Goal: Task Accomplishment & Management: Complete application form

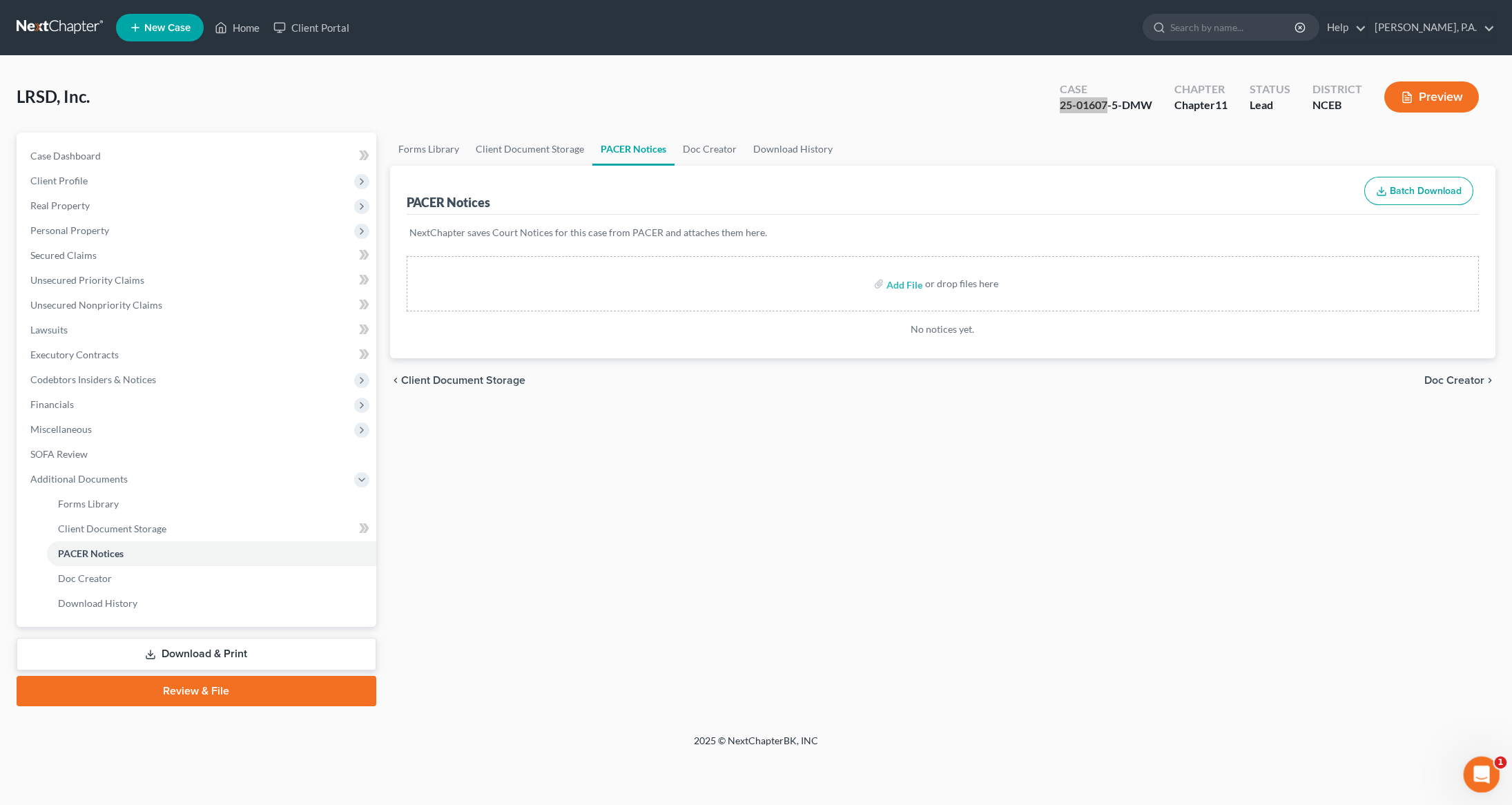
click at [1475, 765] on icon "Open Intercom Messenger" at bounding box center [1479, 773] width 23 height 23
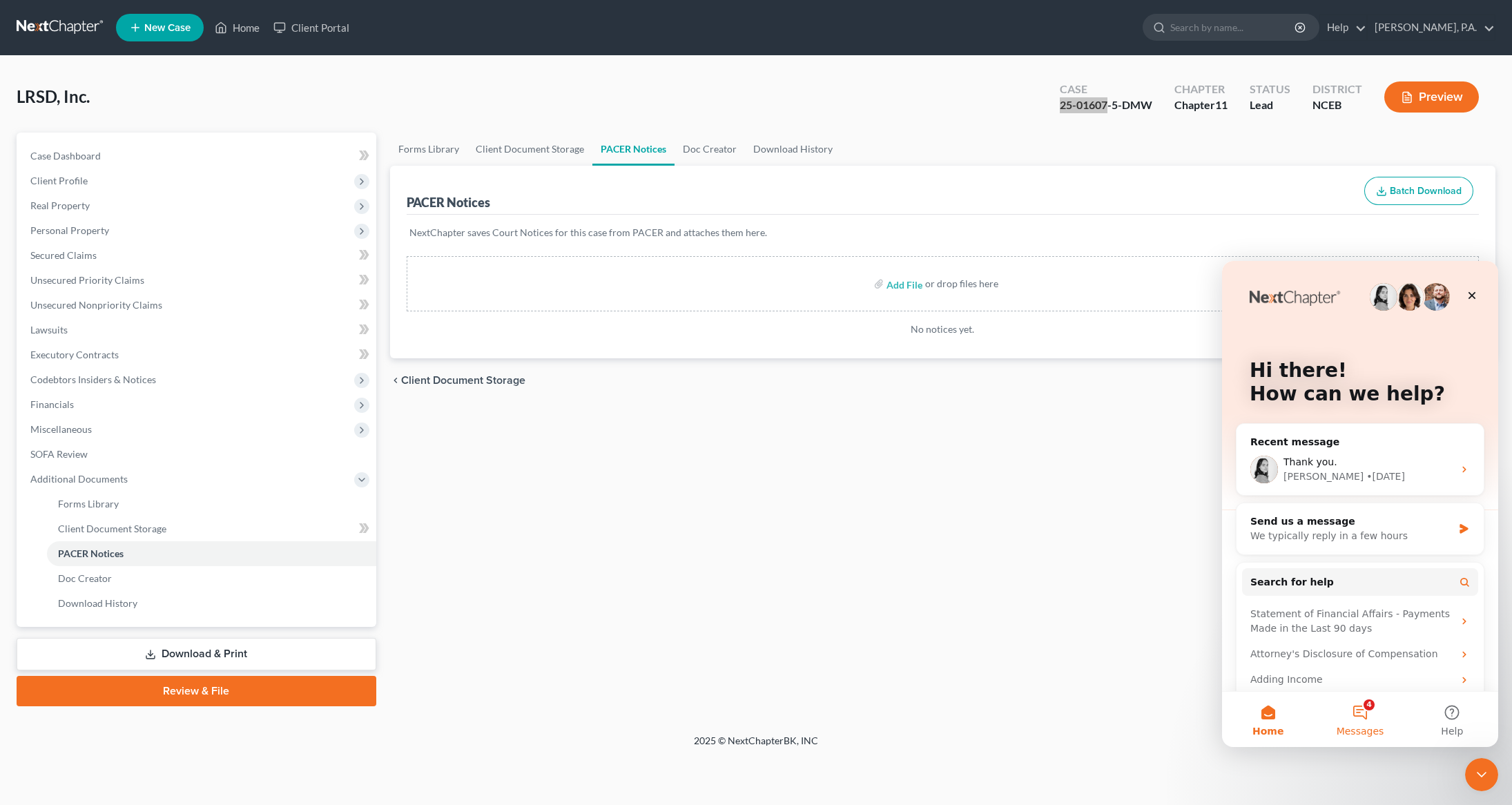
click at [1361, 717] on button "4 Messages" at bounding box center [1359, 719] width 92 height 55
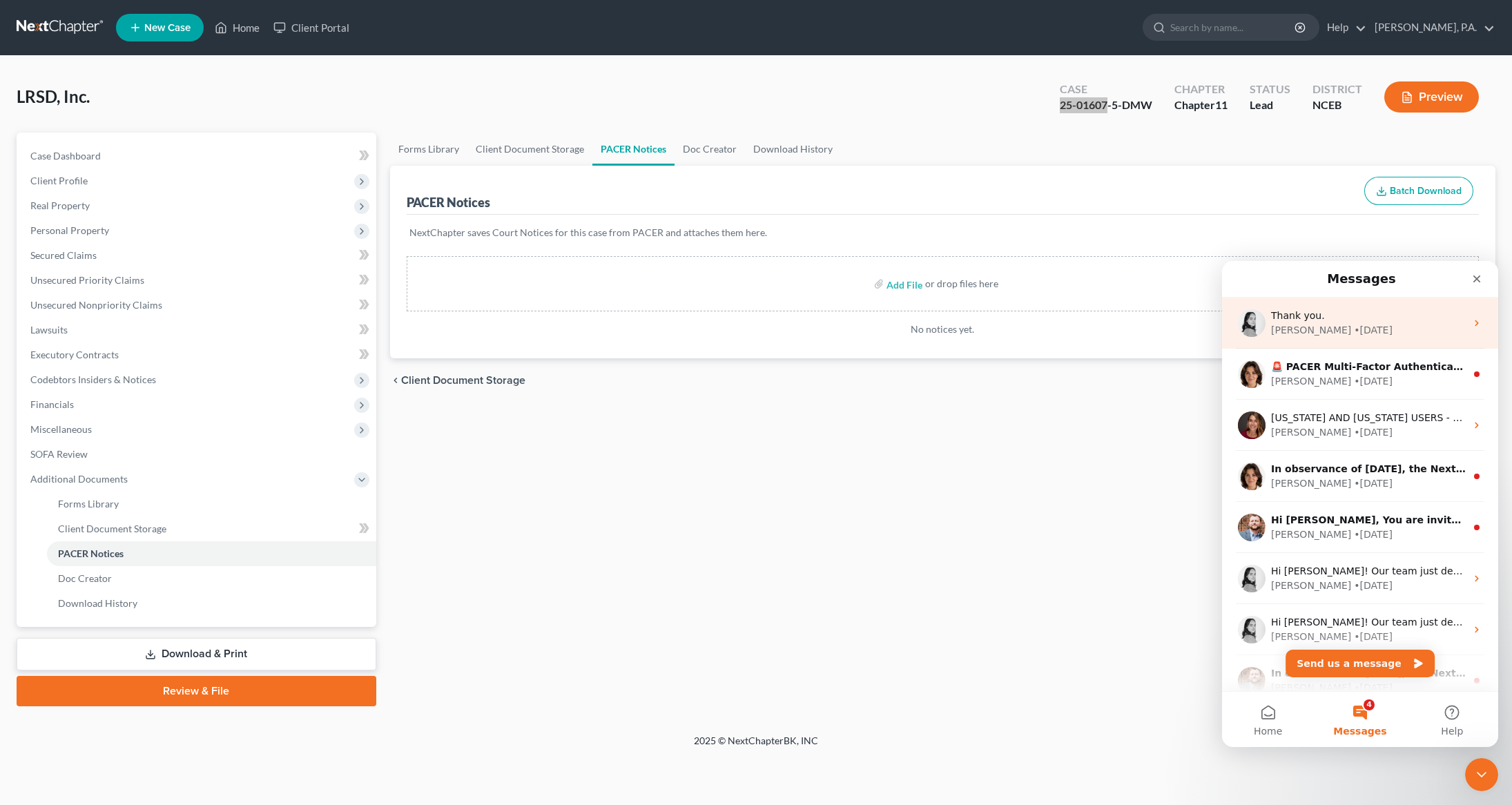
click at [1353, 327] on div "• 5d ago" at bounding box center [1373, 330] width 39 height 14
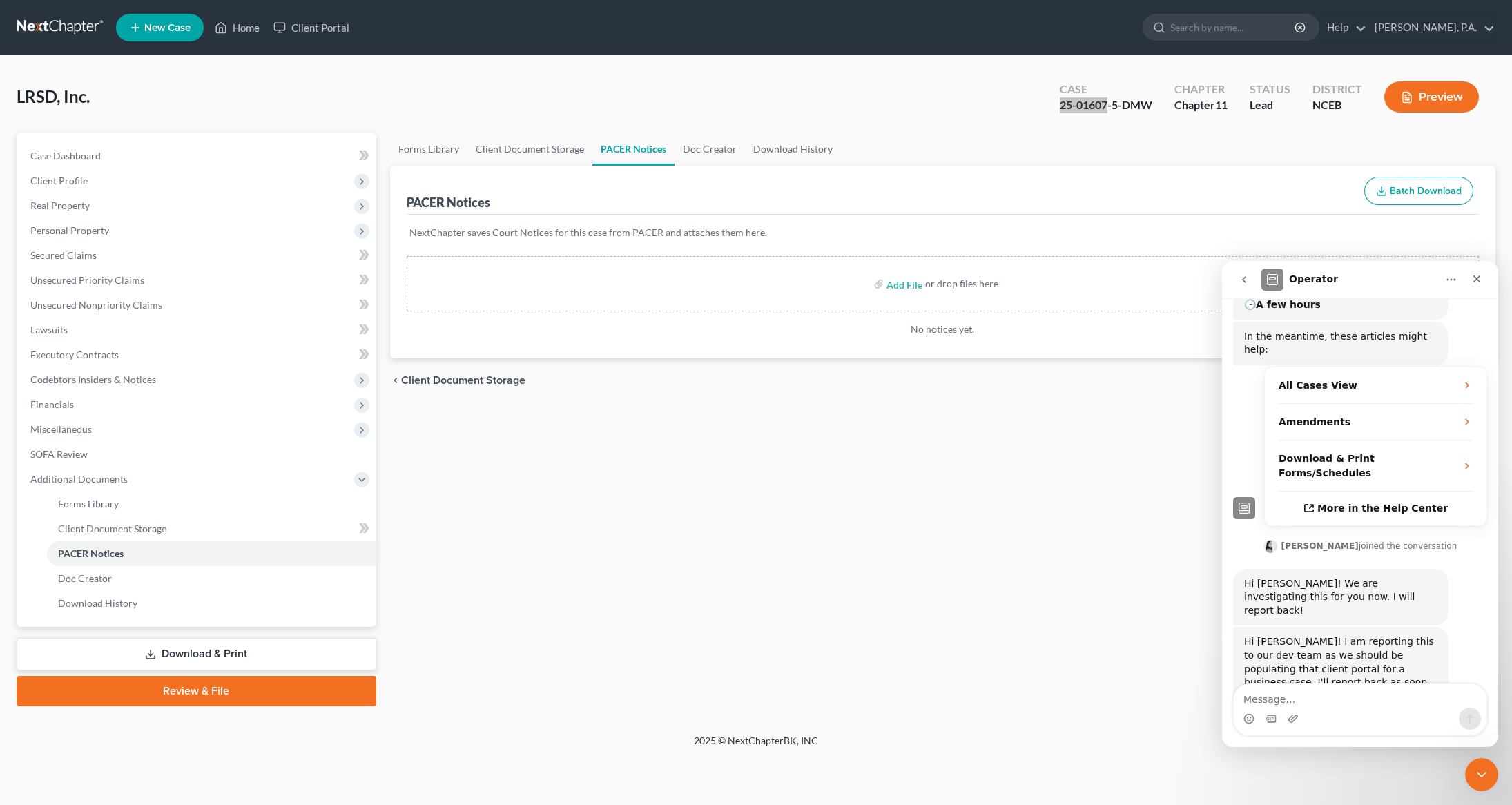
scroll to position [301, 0]
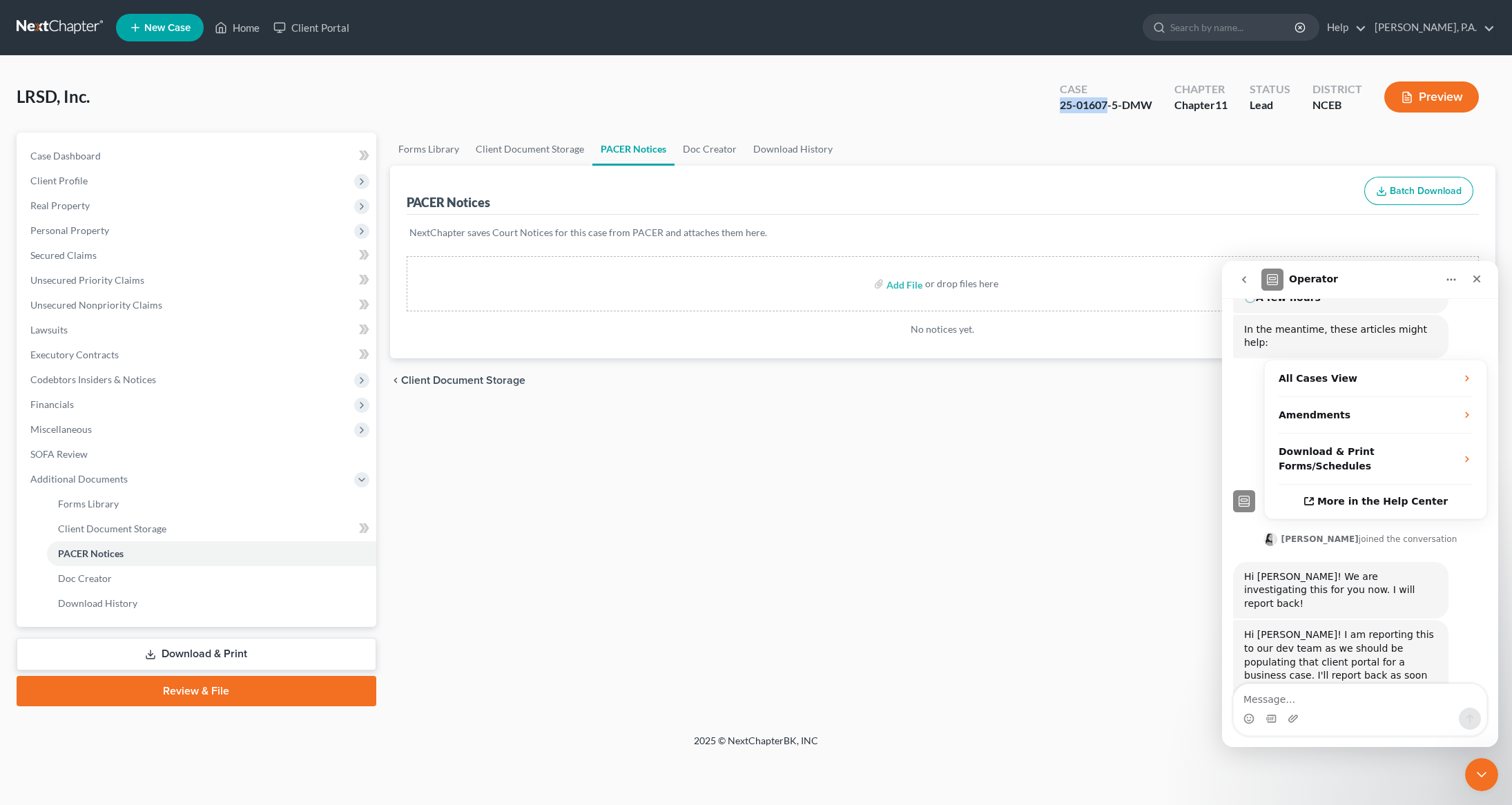
click at [53, 25] on link at bounding box center [61, 27] width 88 height 25
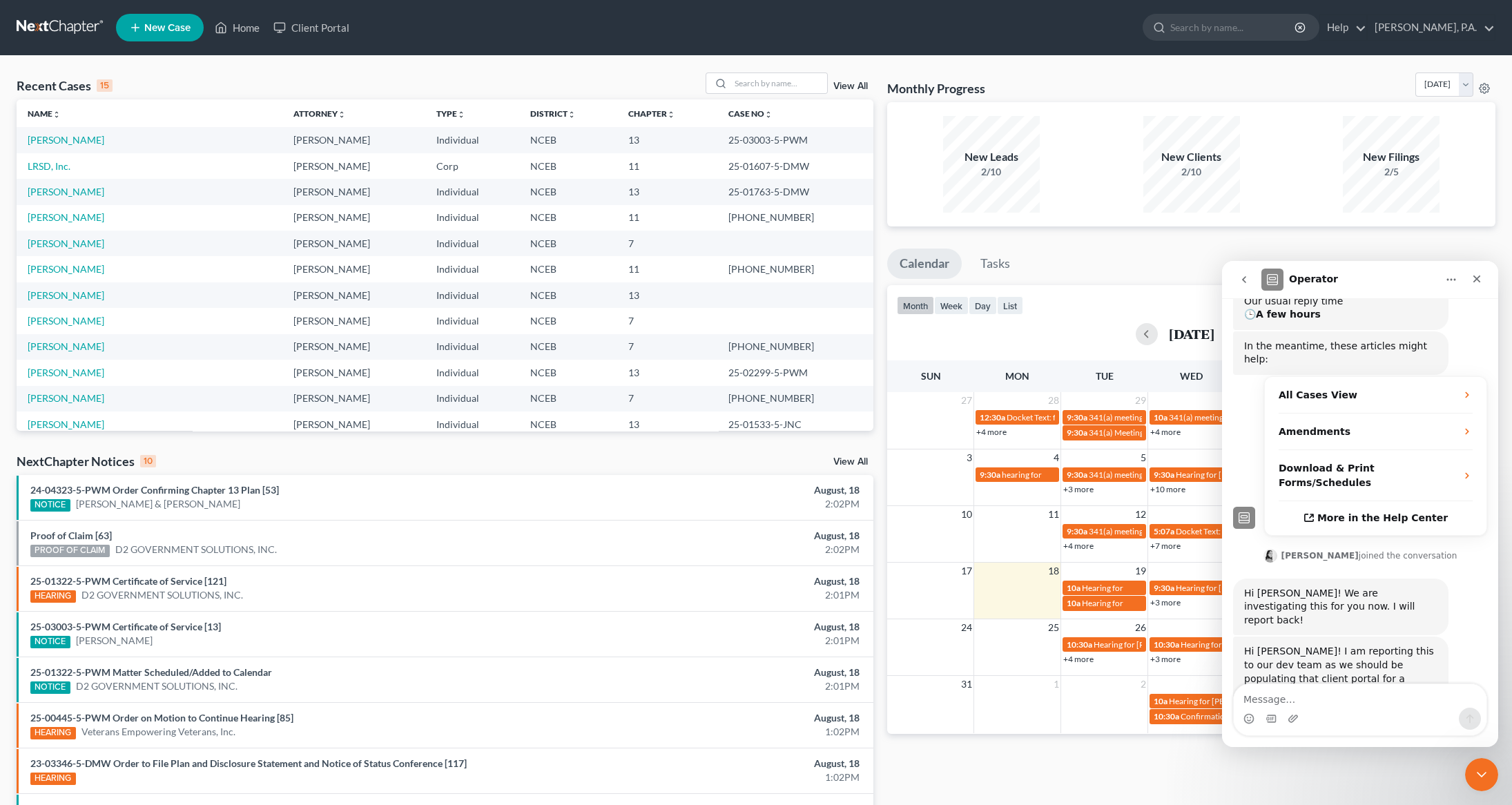
scroll to position [301, 0]
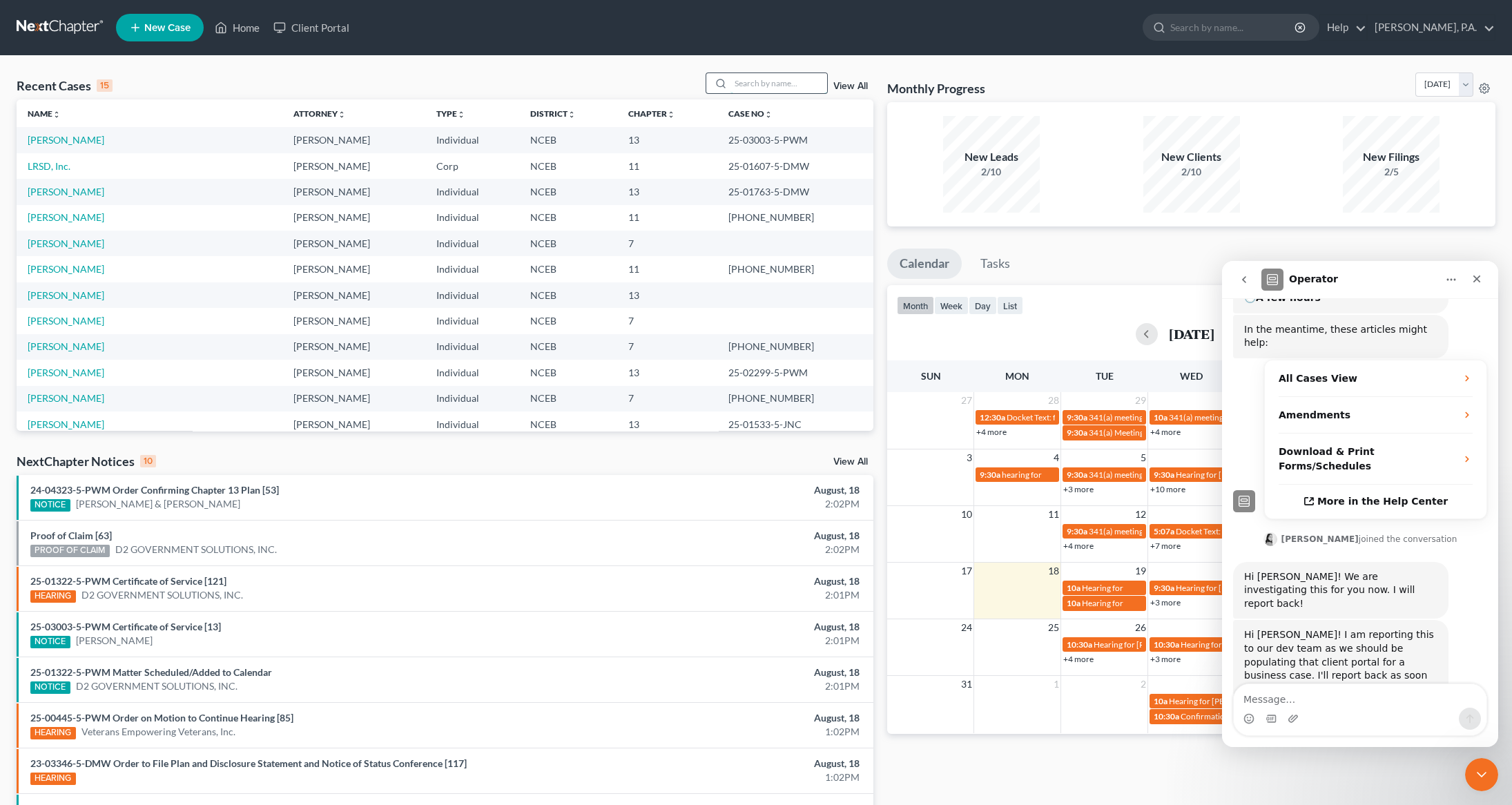
click at [751, 86] on input "search" at bounding box center [778, 83] width 97 height 20
type input "cold"
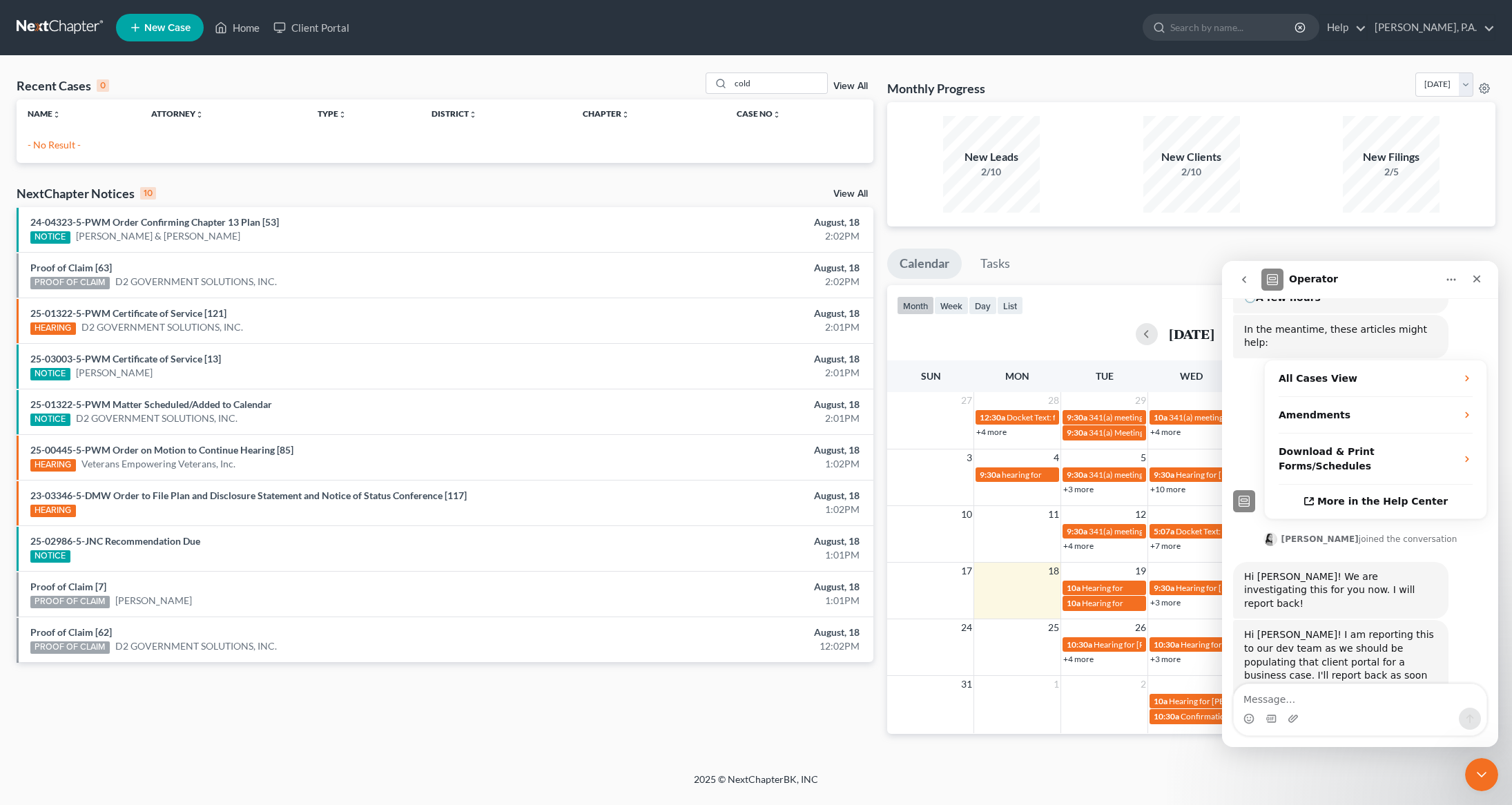
click at [63, 146] on p "- No Result -" at bounding box center [445, 145] width 835 height 14
click at [859, 82] on link "View All" at bounding box center [850, 86] width 35 height 9
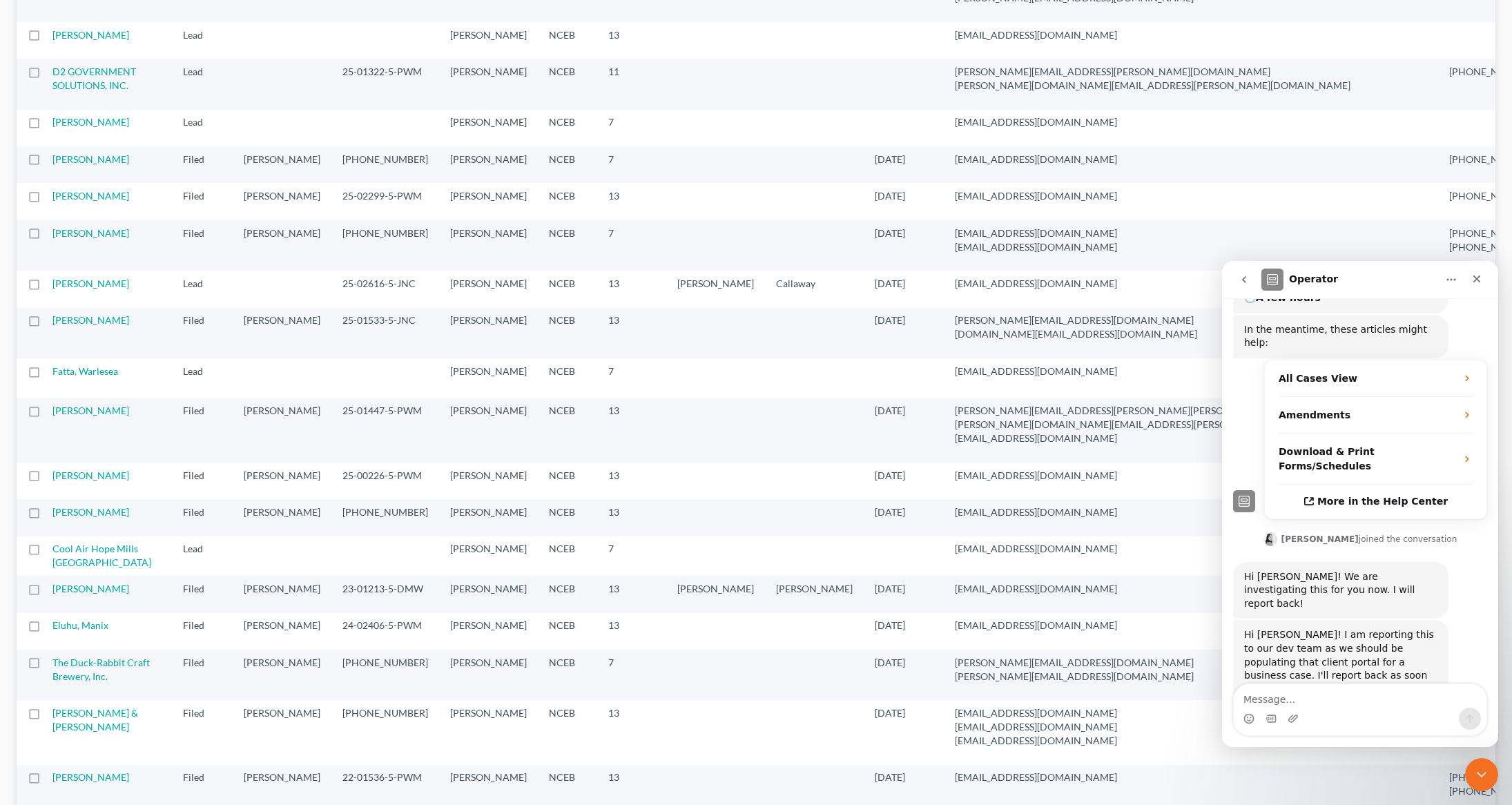
scroll to position [439, 0]
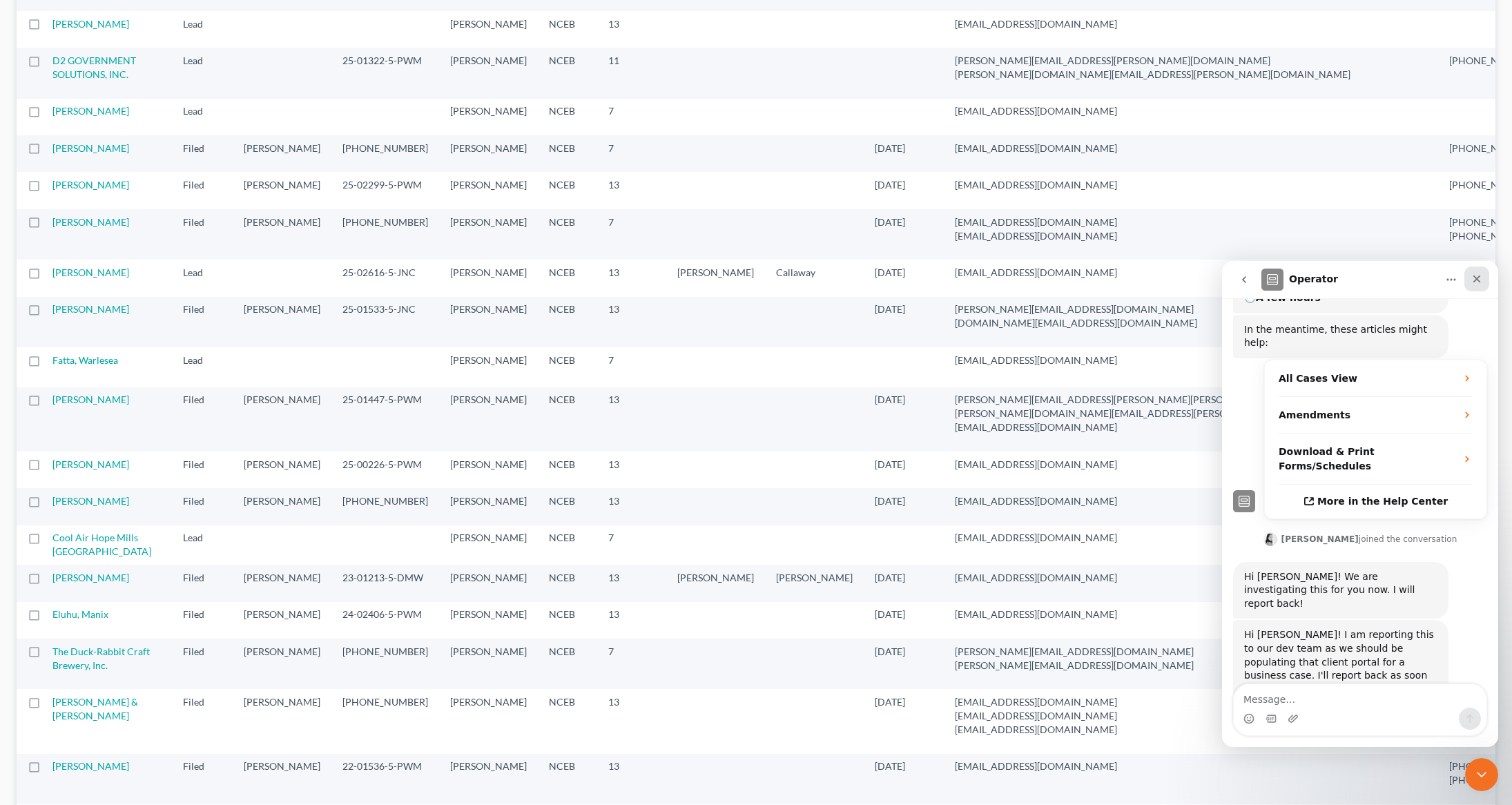
click at [1476, 279] on icon "Close" at bounding box center [1476, 279] width 8 height 8
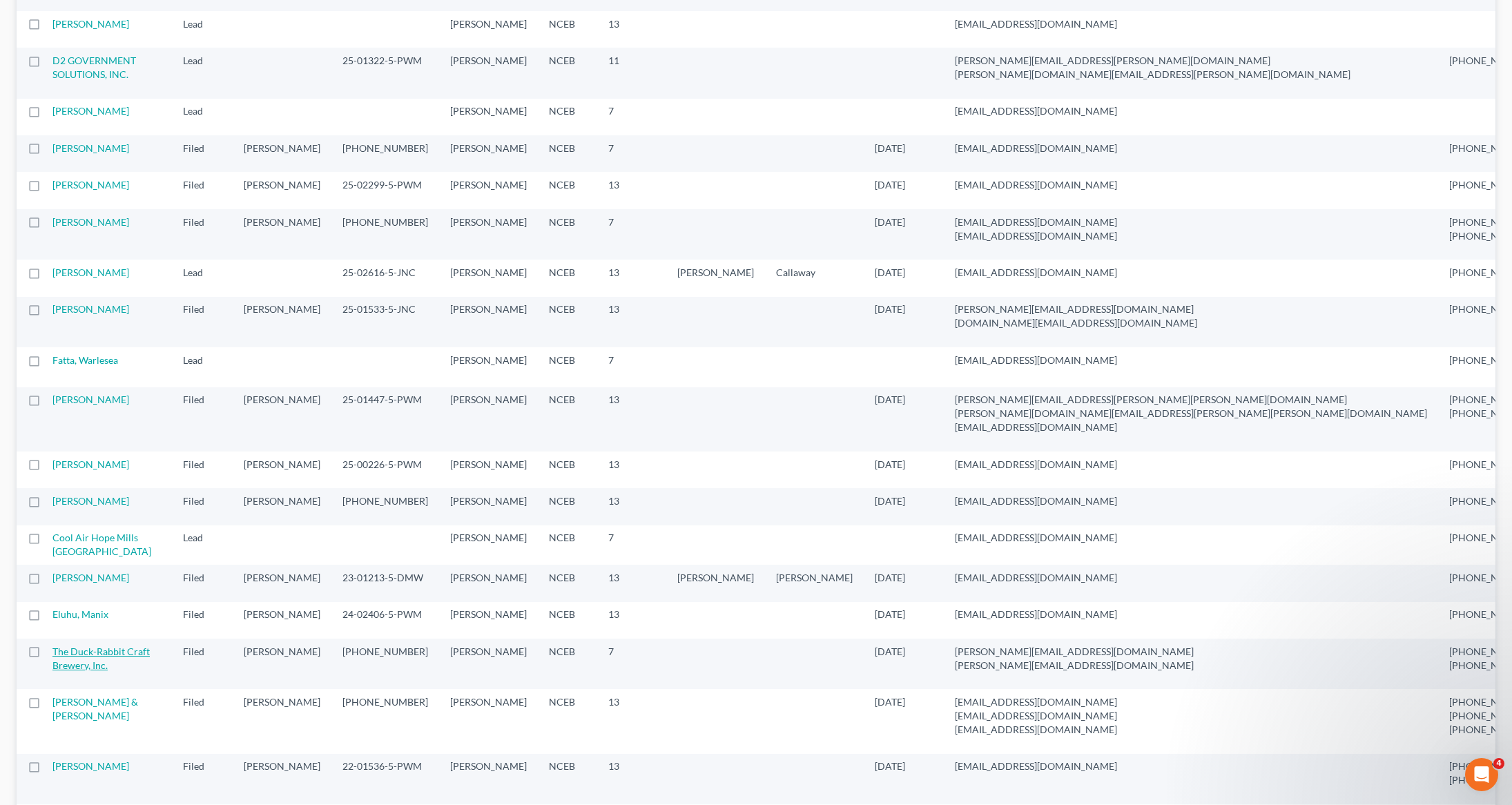
scroll to position [301, 0]
click at [47, 541] on label at bounding box center [47, 541] width 0 height 0
click at [53, 540] on input "checkbox" at bounding box center [57, 535] width 9 height 9
checkbox input "true"
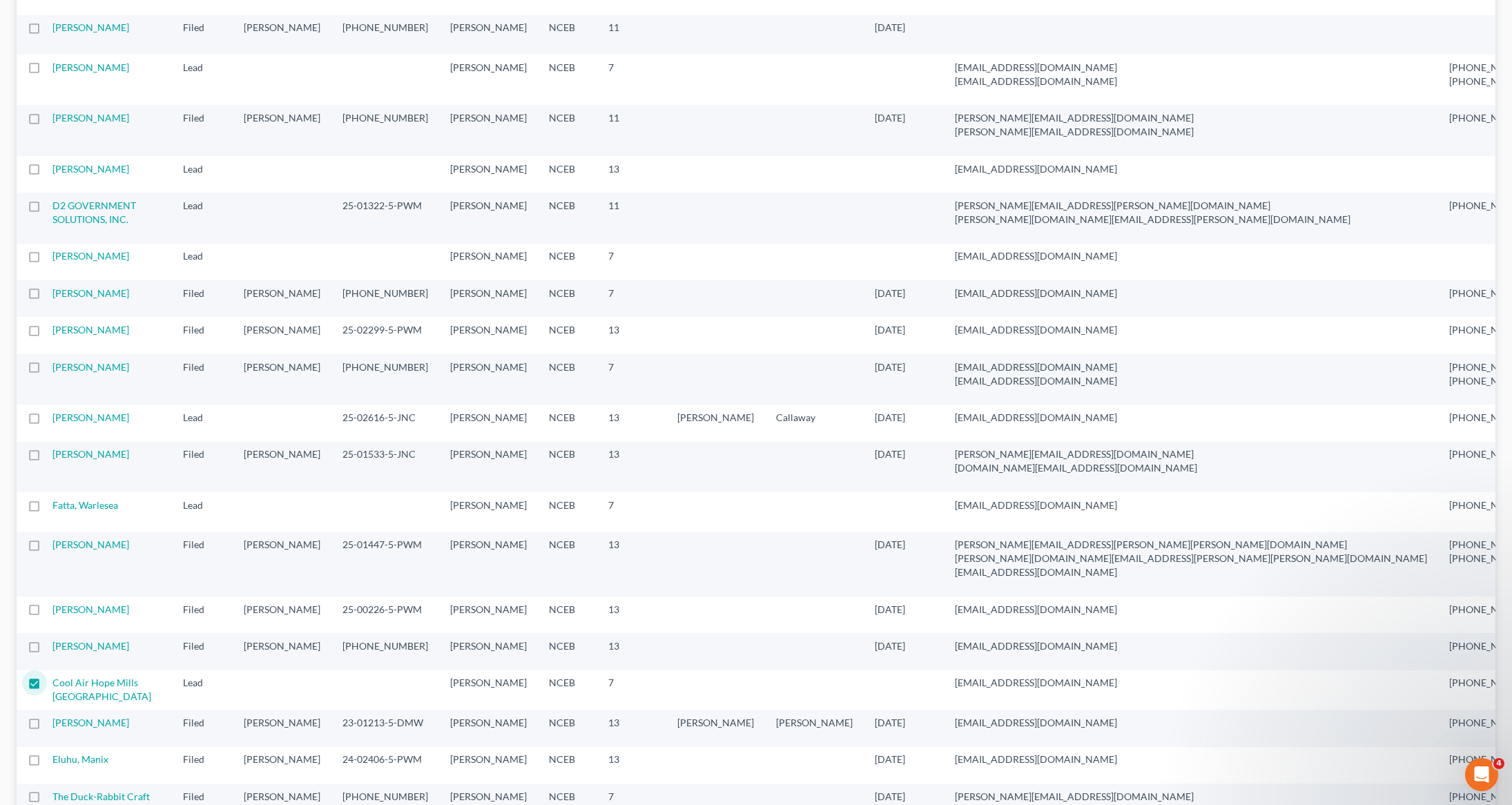
scroll to position [295, 0]
click at [115, 701] on link "Cool Air Hope Mills [GEOGRAPHIC_DATA]" at bounding box center [102, 689] width 98 height 25
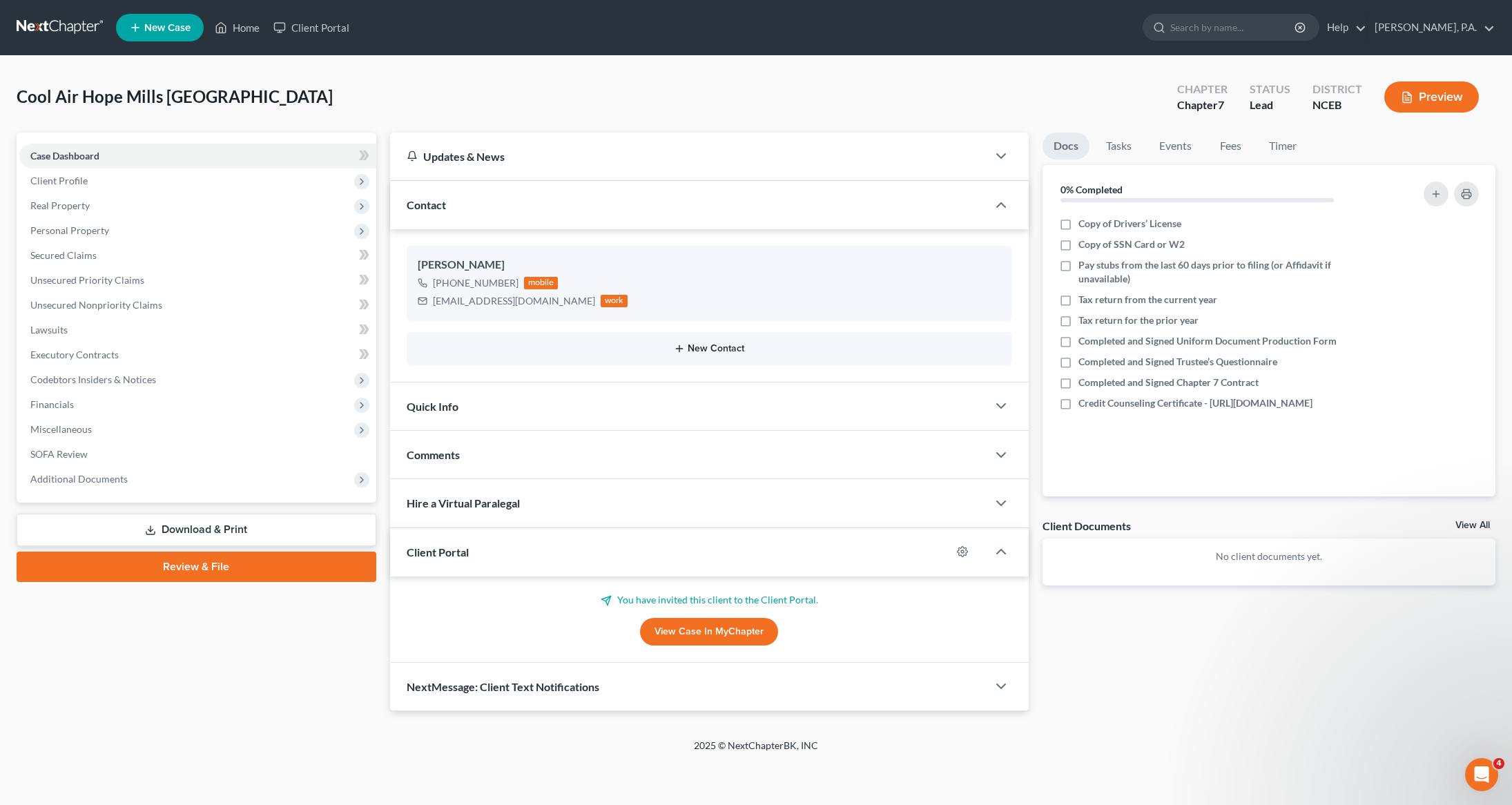
click at [703, 351] on button "New Contact" at bounding box center [710, 348] width 584 height 11
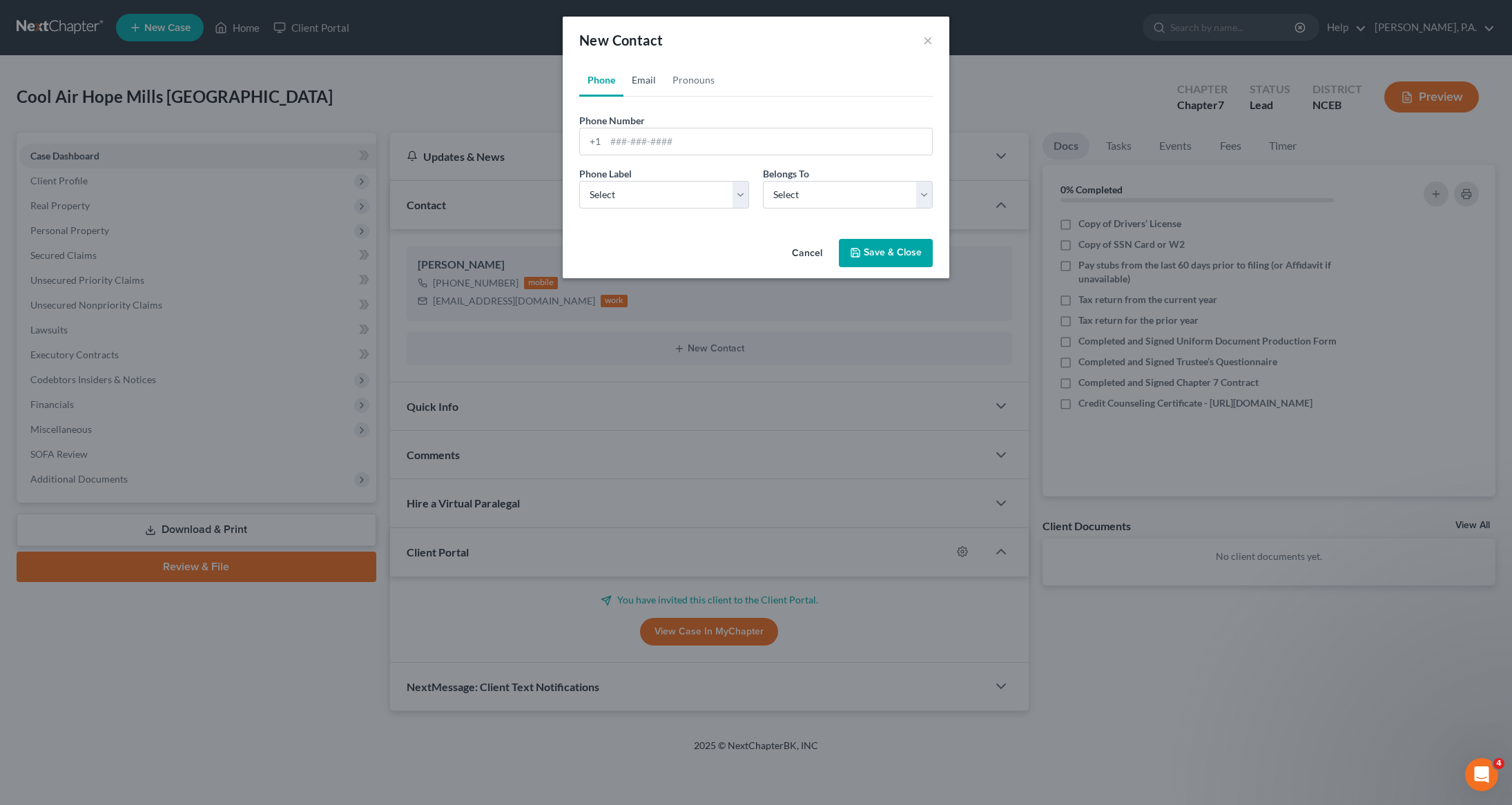
click at [658, 82] on link "Email" at bounding box center [644, 80] width 41 height 33
click at [921, 194] on select "Select Home Work Other" at bounding box center [756, 194] width 353 height 28
click at [850, 86] on ul "Phone Email Pronouns" at bounding box center [756, 80] width 353 height 33
click at [595, 83] on link "Phone" at bounding box center [601, 80] width 44 height 33
click at [925, 194] on select "Select Client Other" at bounding box center [847, 194] width 170 height 28
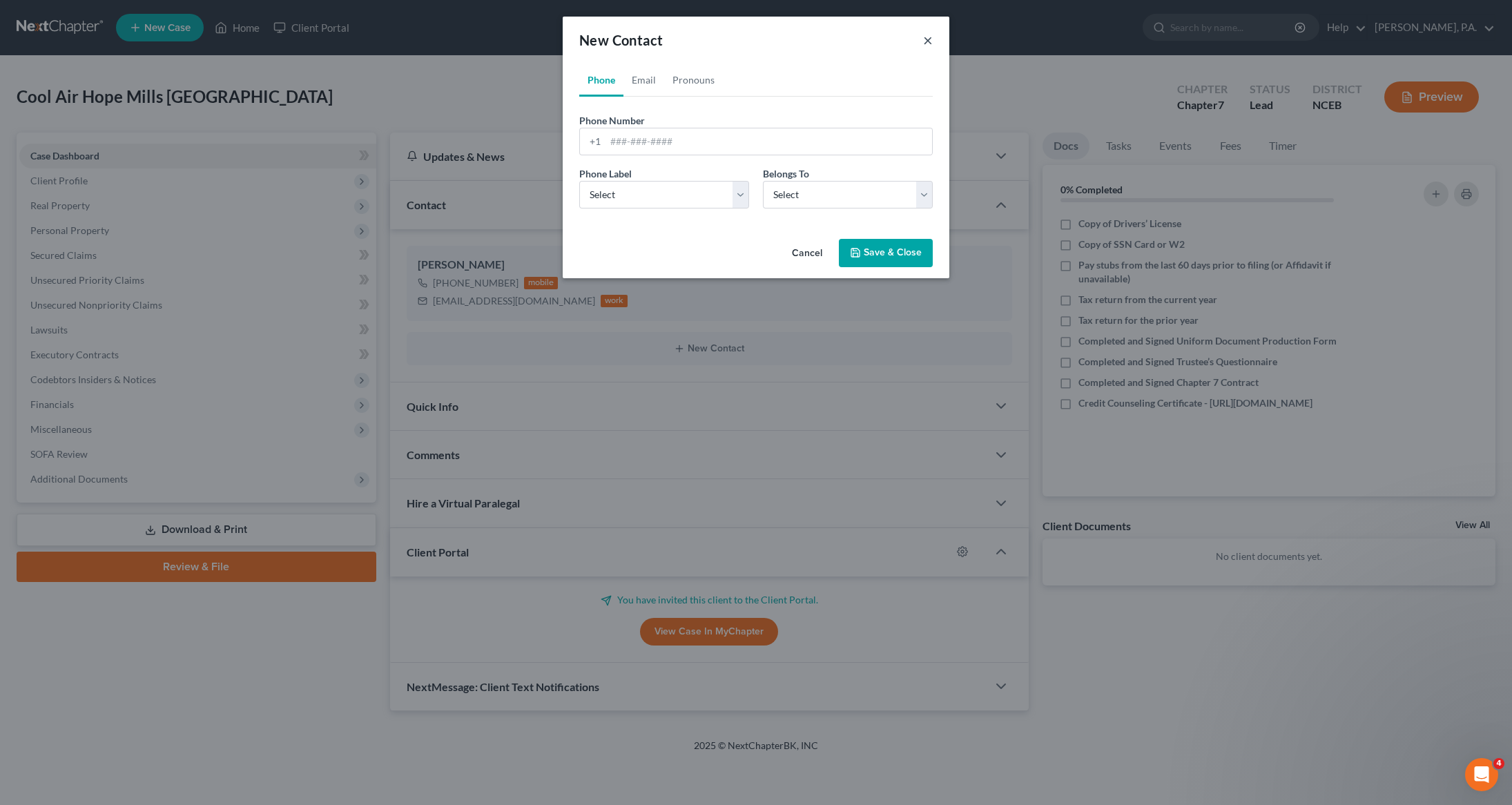
click at [927, 42] on button "×" at bounding box center [927, 40] width 9 height 17
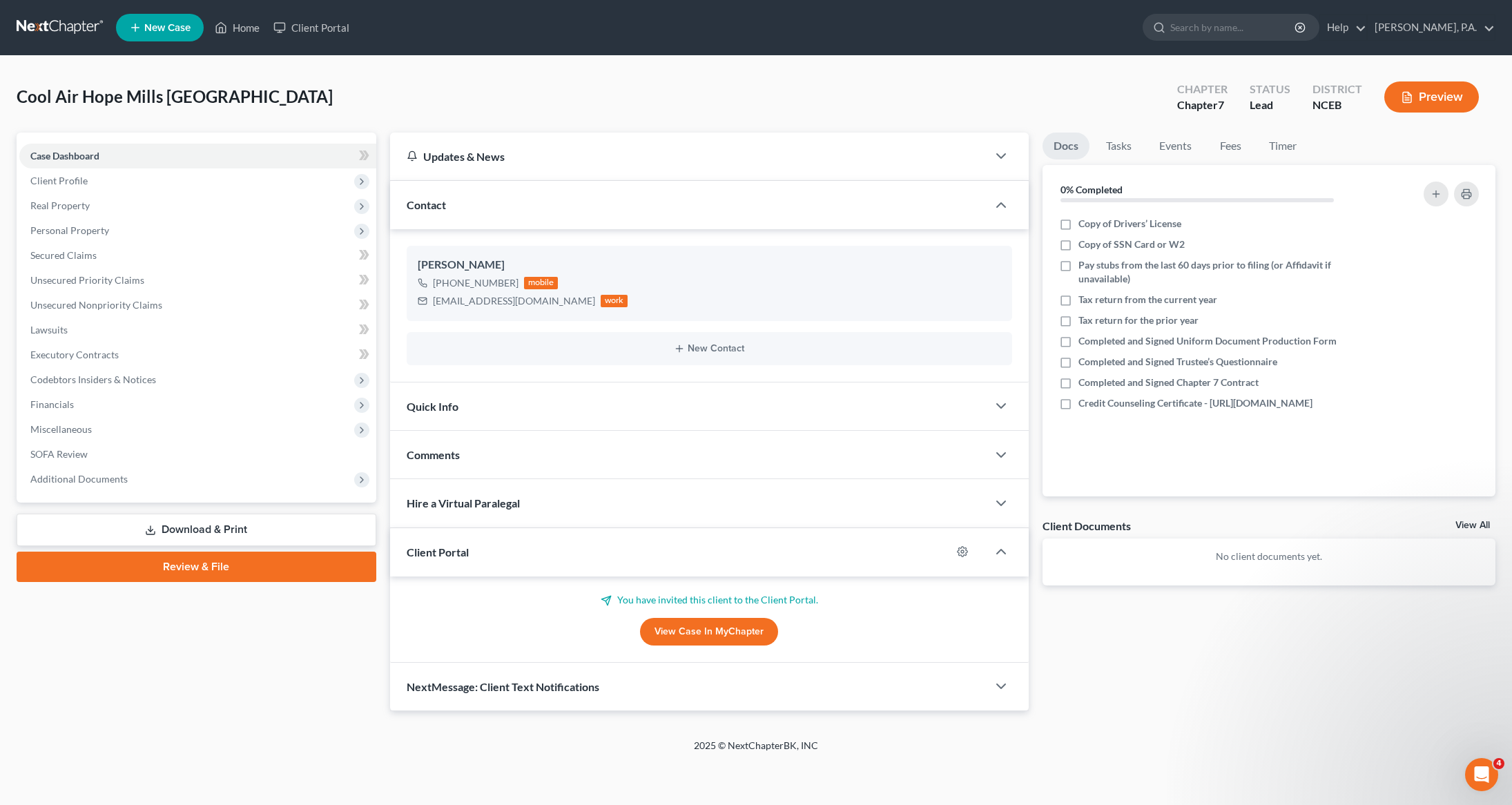
click at [37, 26] on link at bounding box center [61, 27] width 88 height 25
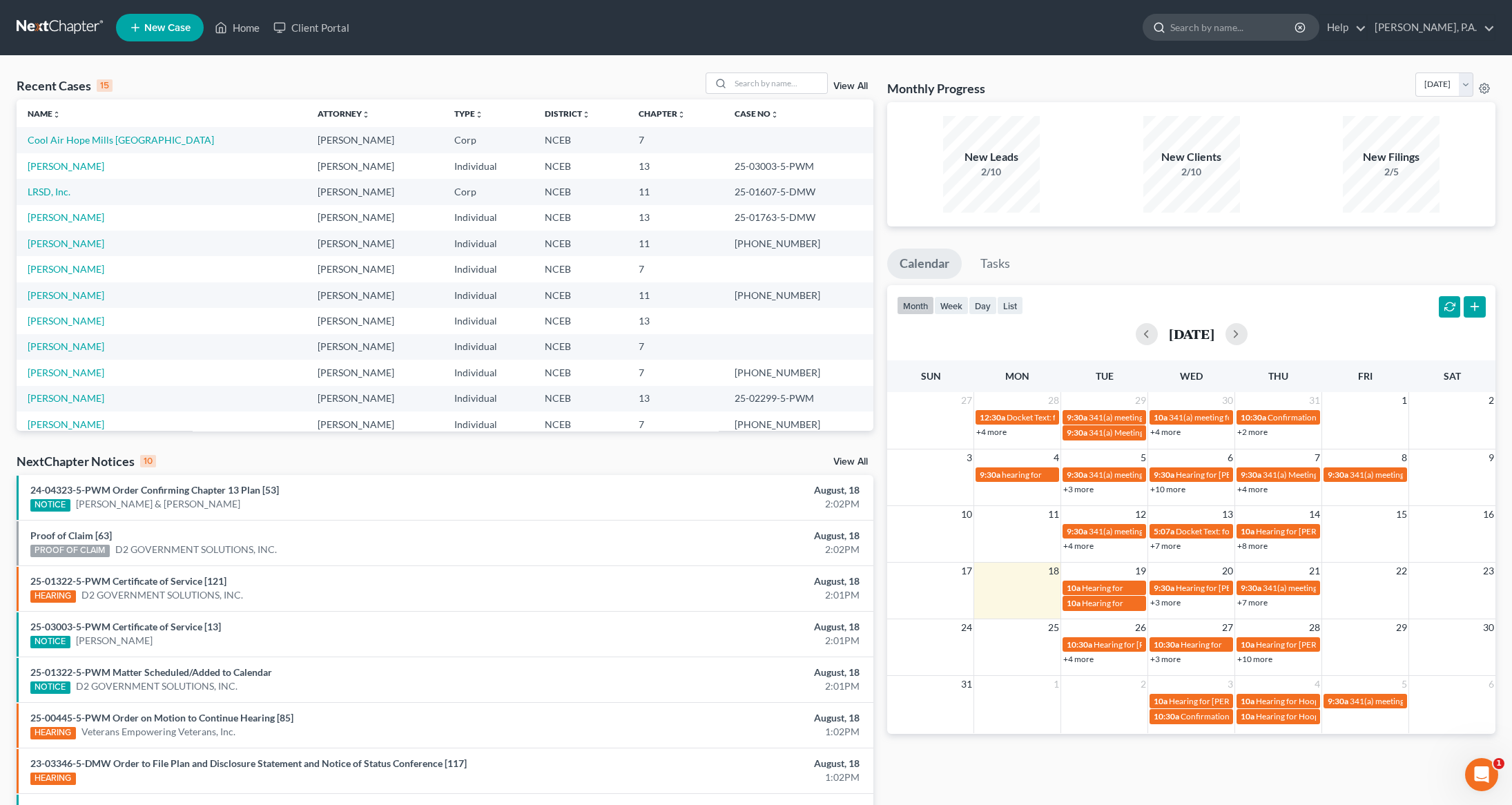
click at [1236, 24] on input "search" at bounding box center [1233, 27] width 126 height 25
type input "cool"
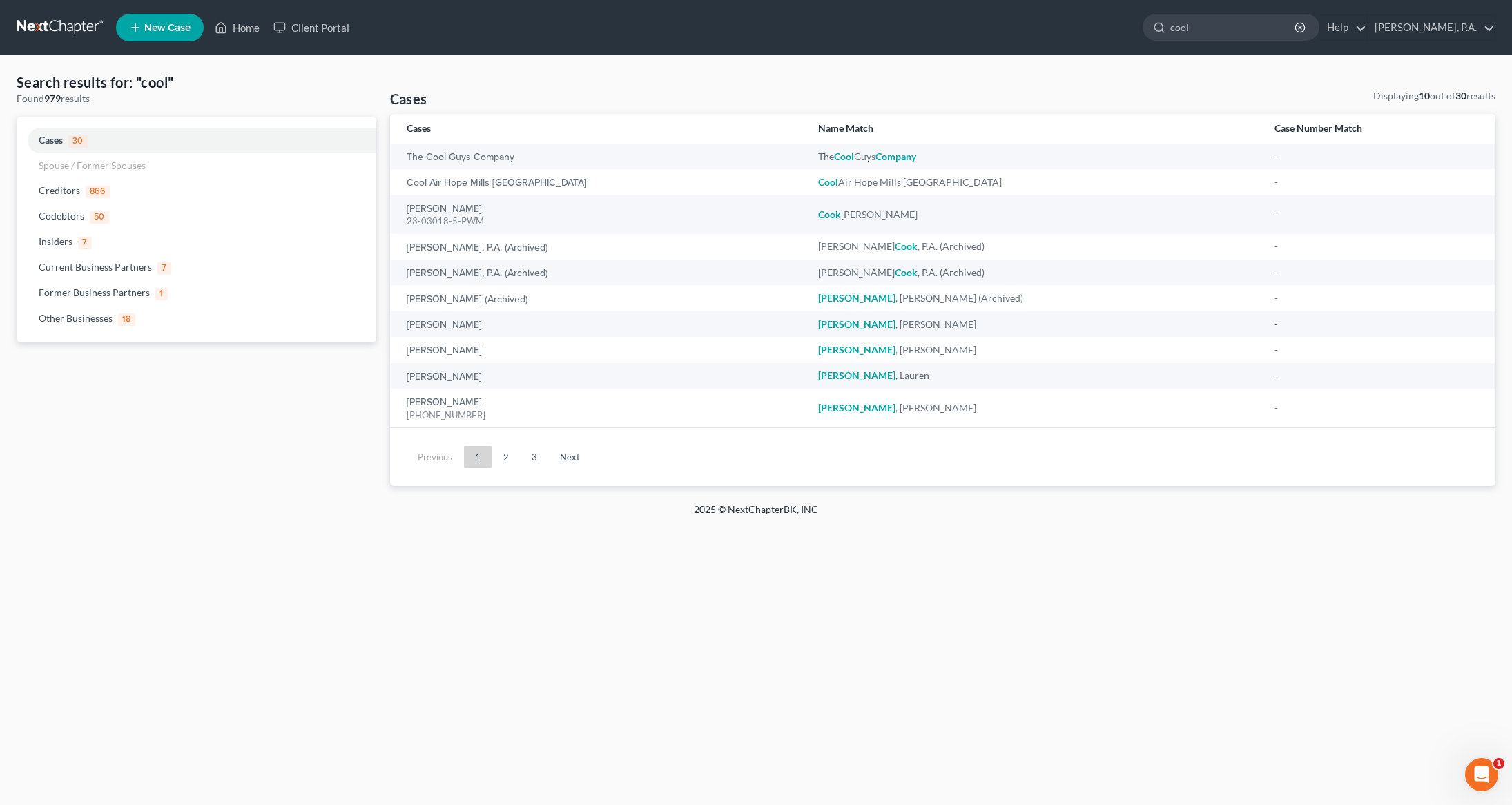
click at [51, 28] on link at bounding box center [61, 27] width 88 height 25
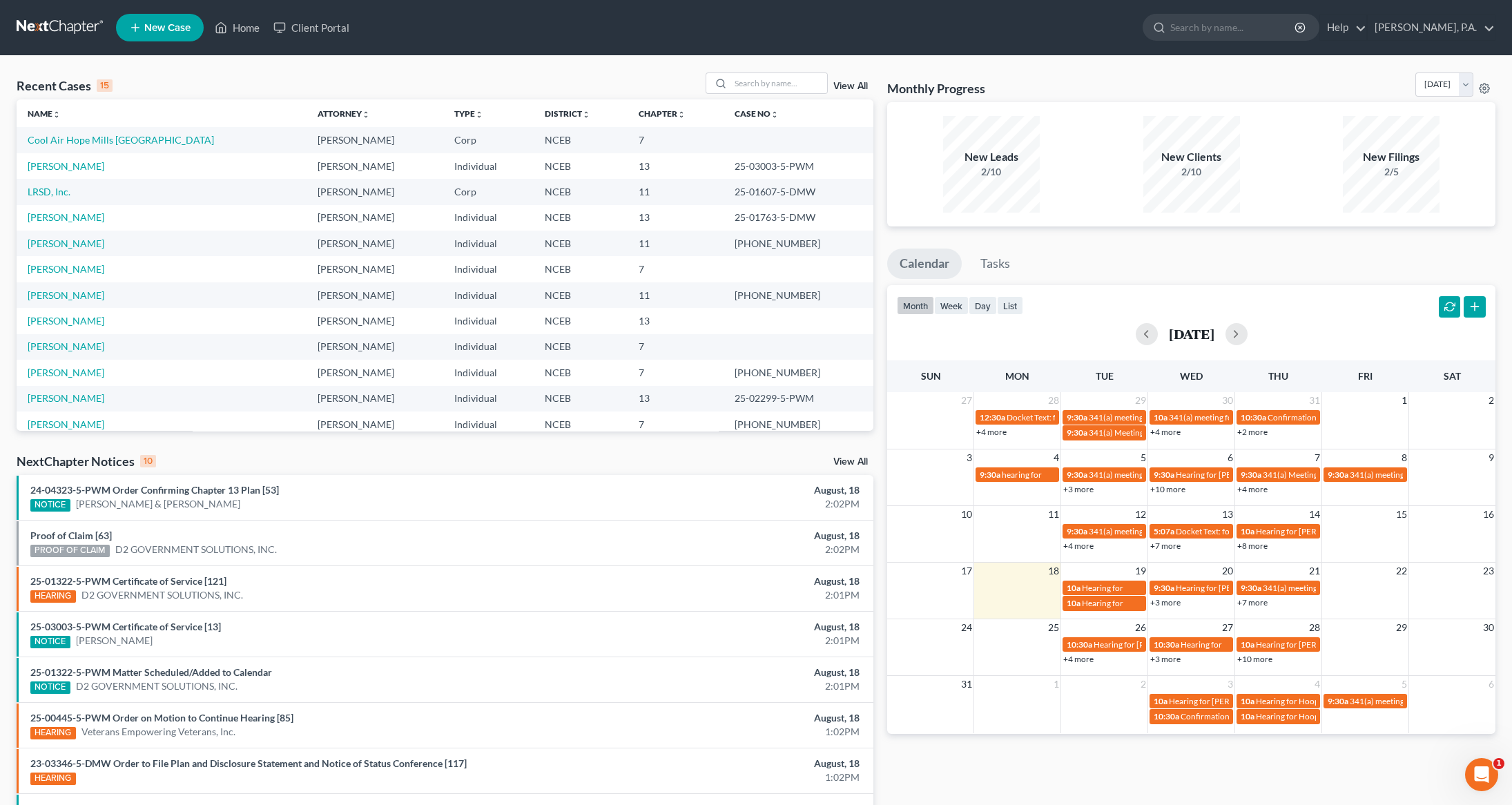
click at [852, 80] on div "View All" at bounding box center [790, 82] width 168 height 21
click at [853, 88] on link "View All" at bounding box center [850, 86] width 35 height 9
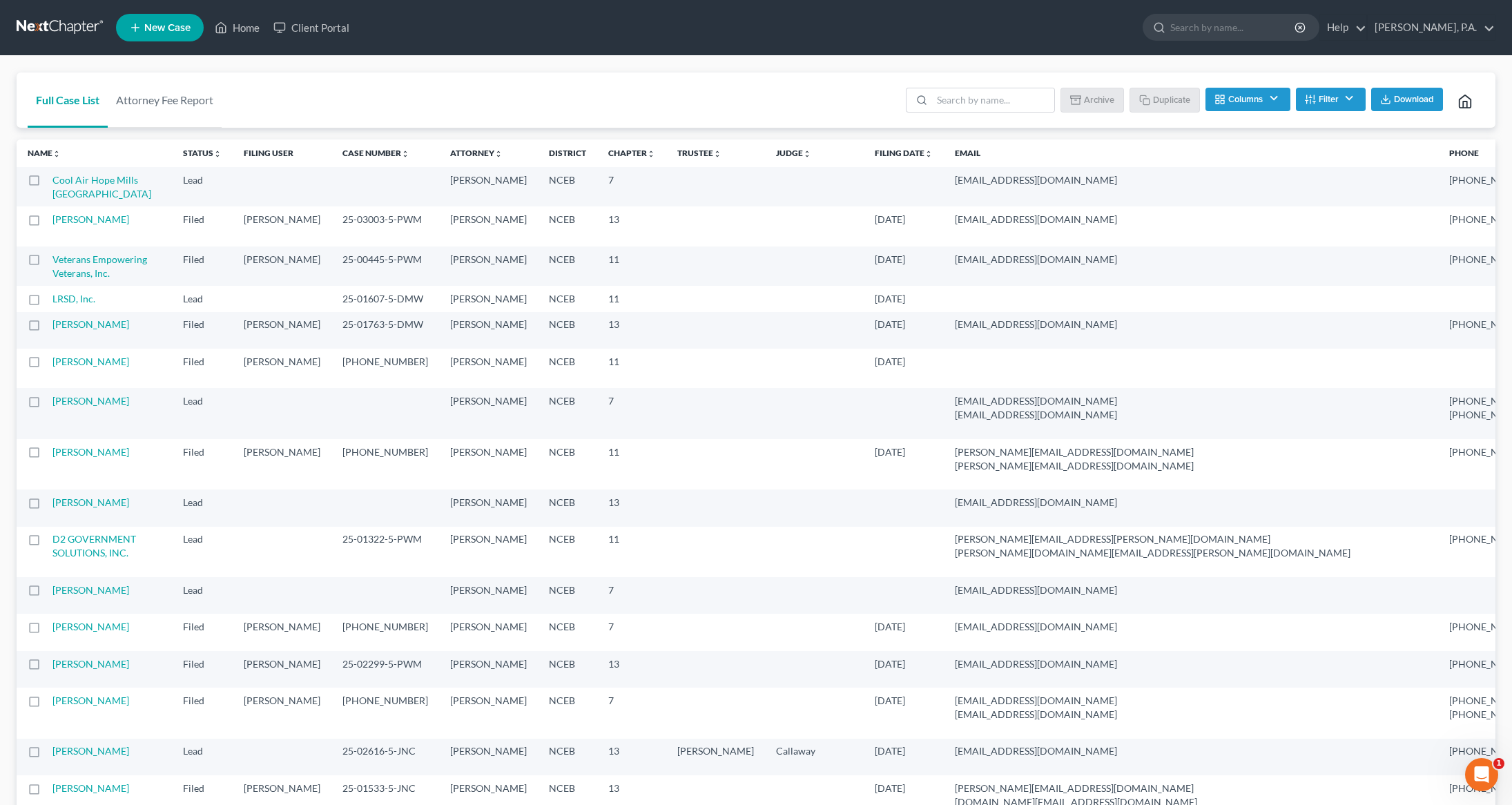
click at [47, 183] on label at bounding box center [47, 183] width 0 height 0
click at [53, 182] on input "checkbox" at bounding box center [57, 177] width 9 height 9
drag, startPoint x: 1099, startPoint y: 114, endPoint x: 1099, endPoint y: 102, distance: 12.0
click at [1099, 105] on li "Archive" at bounding box center [1093, 101] width 62 height 28
click at [1099, 102] on button "Archive" at bounding box center [1093, 99] width 62 height 24
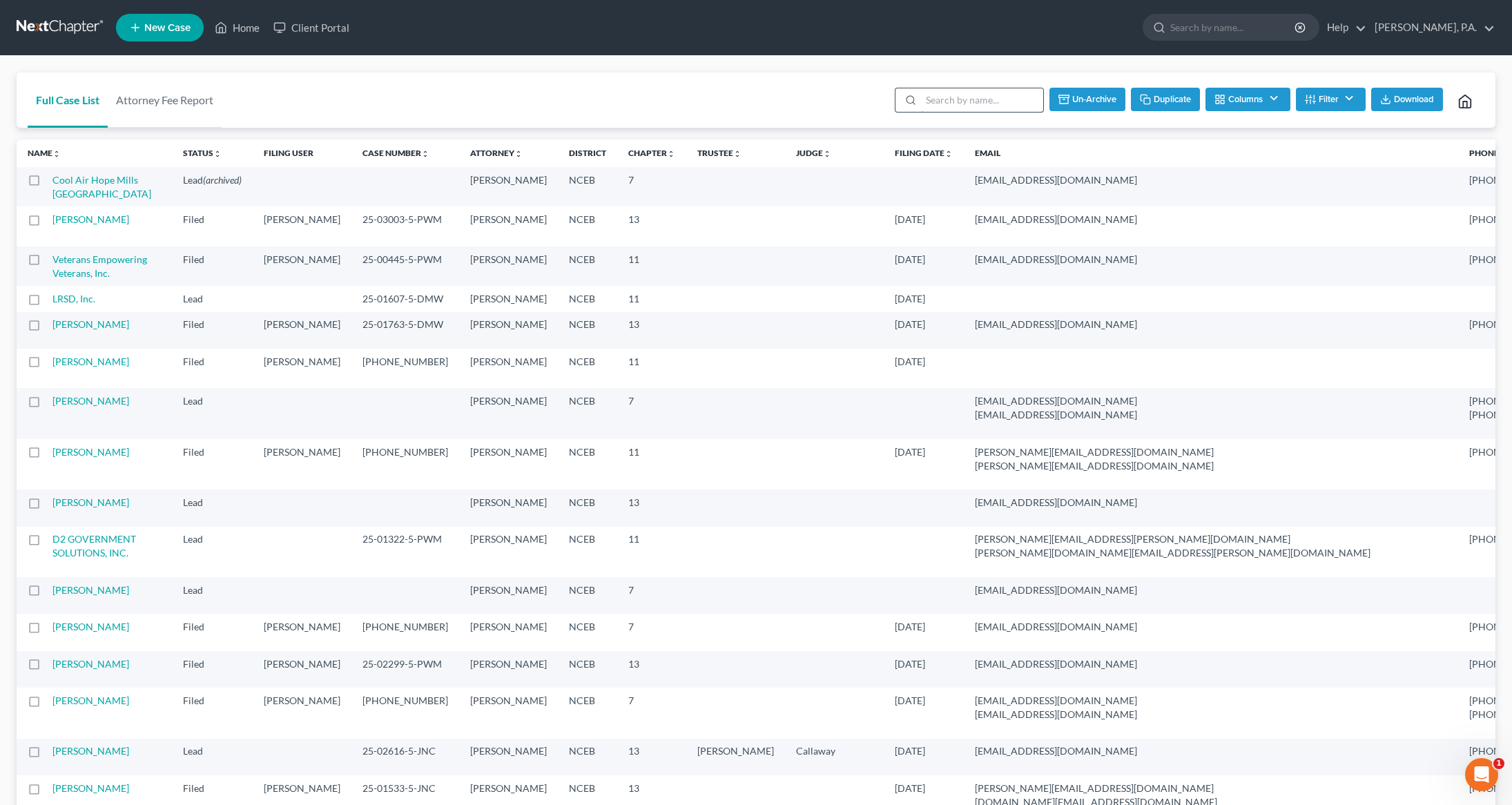
checkbox input "false"
click at [311, 27] on link "Client Portal" at bounding box center [312, 27] width 90 height 25
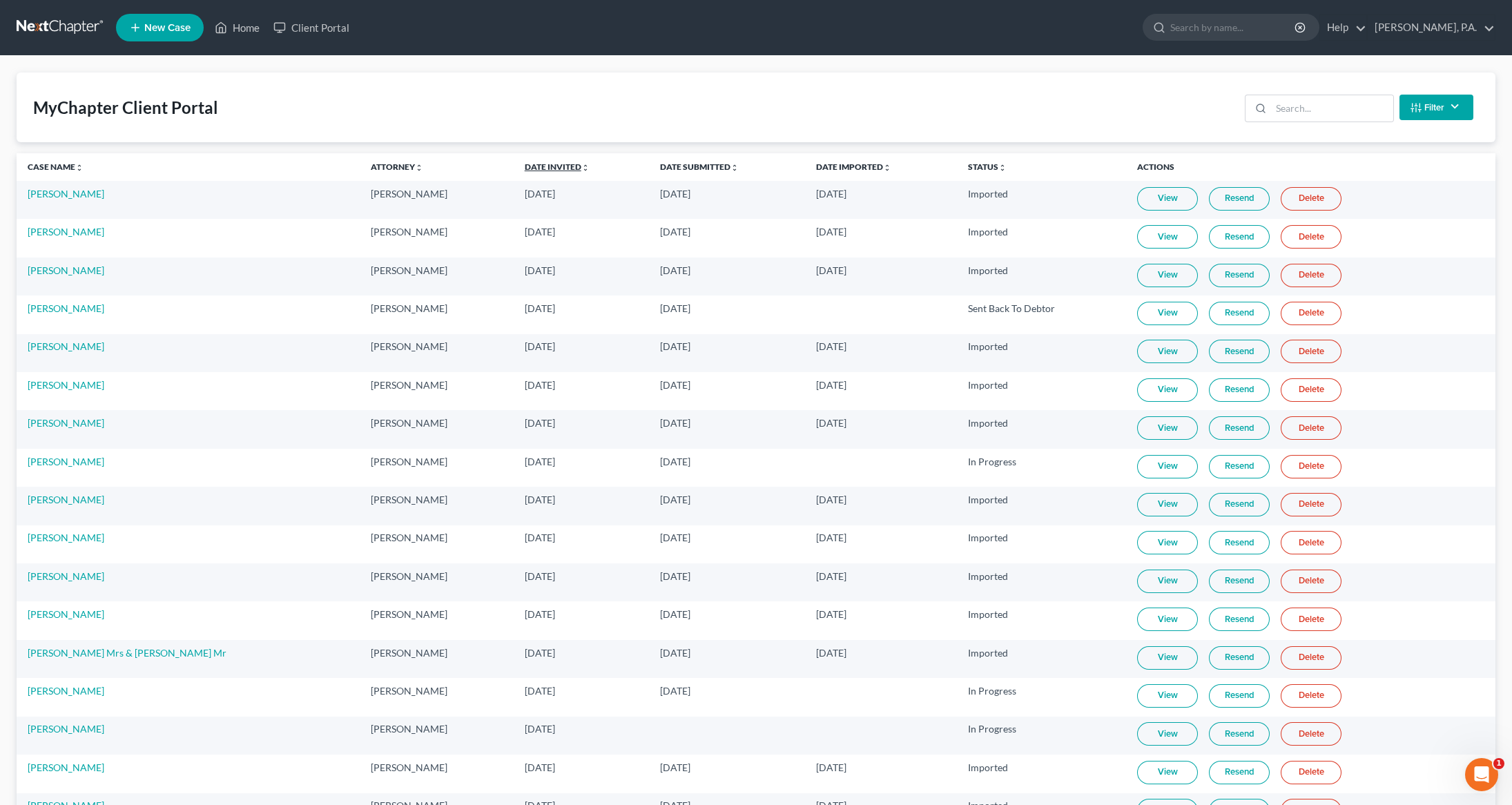
click at [525, 166] on link "Date Invited unfold_more expand_more expand_less" at bounding box center [557, 166] width 65 height 10
click at [663, 172] on link "Date Submitted unfold_more expand_more expand_less" at bounding box center [700, 166] width 79 height 10
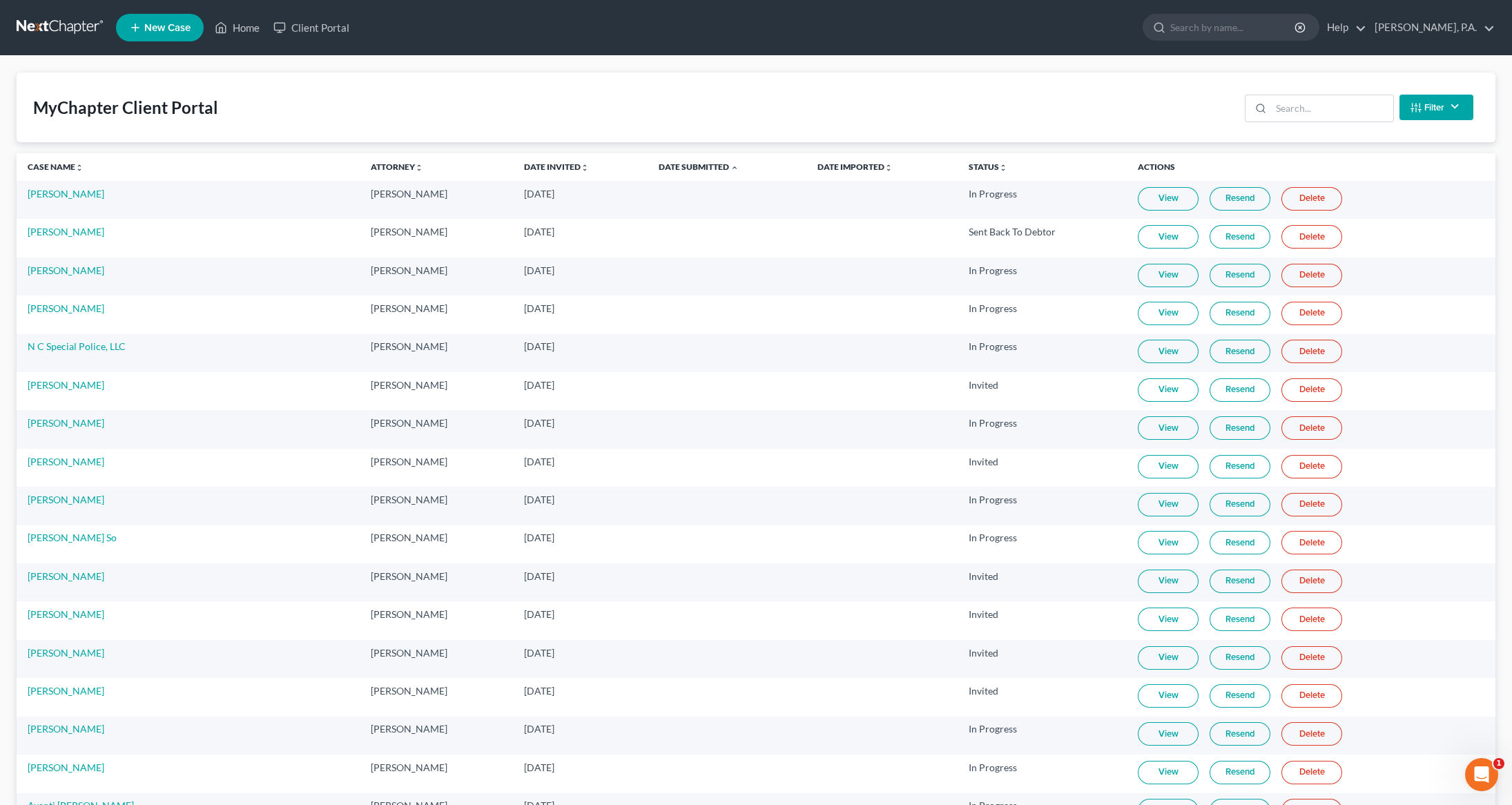
click at [536, 172] on th "Date Invited unfold_more expand_more expand_less" at bounding box center [580, 167] width 135 height 28
click at [530, 166] on link "Date Invited unfold_more expand_more expand_less" at bounding box center [556, 166] width 65 height 10
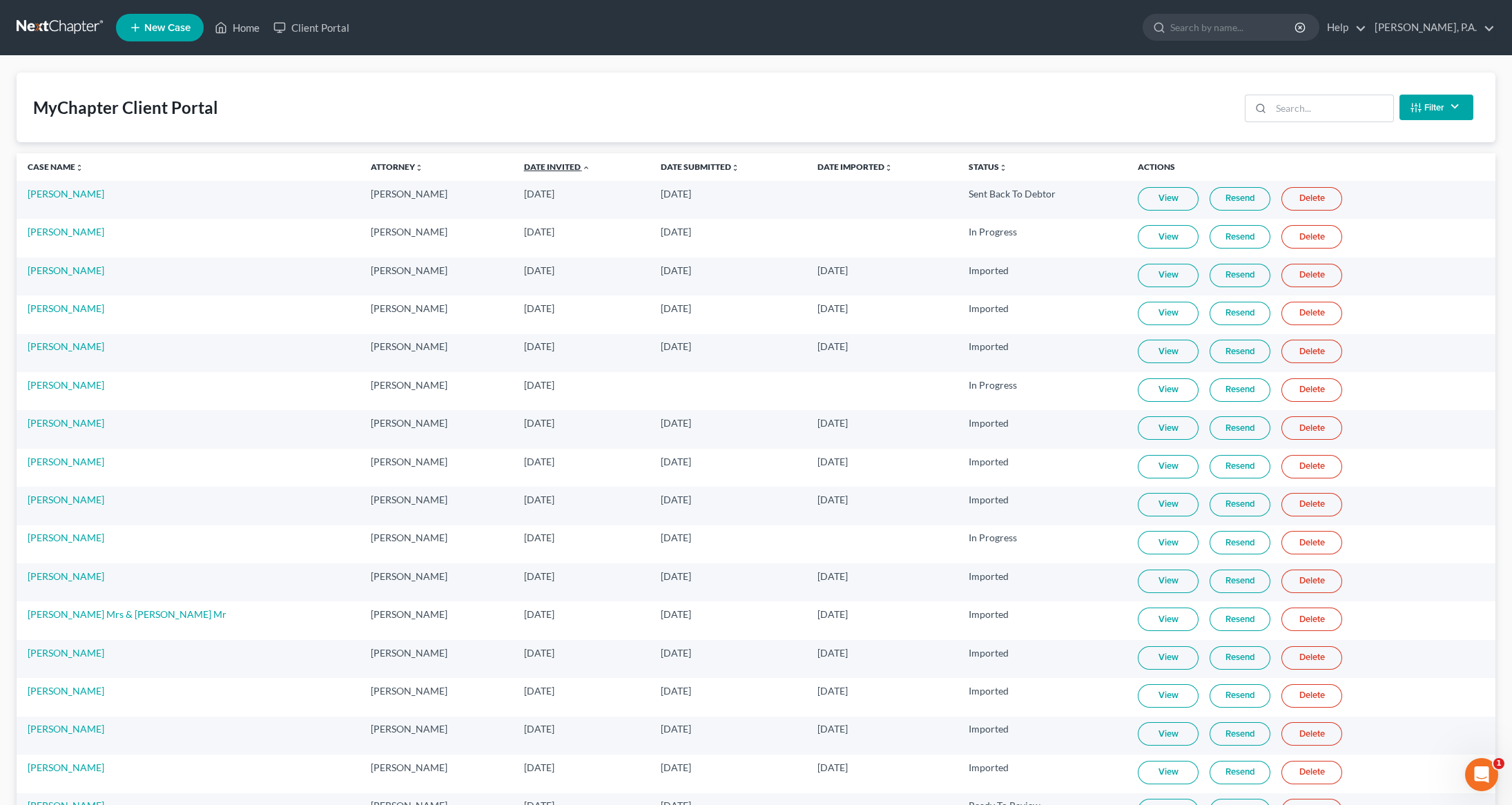
click at [530, 166] on link "Date Invited unfold_more expand_more expand_less" at bounding box center [557, 166] width 66 height 10
click at [1297, 233] on link "Delete" at bounding box center [1312, 237] width 61 height 24
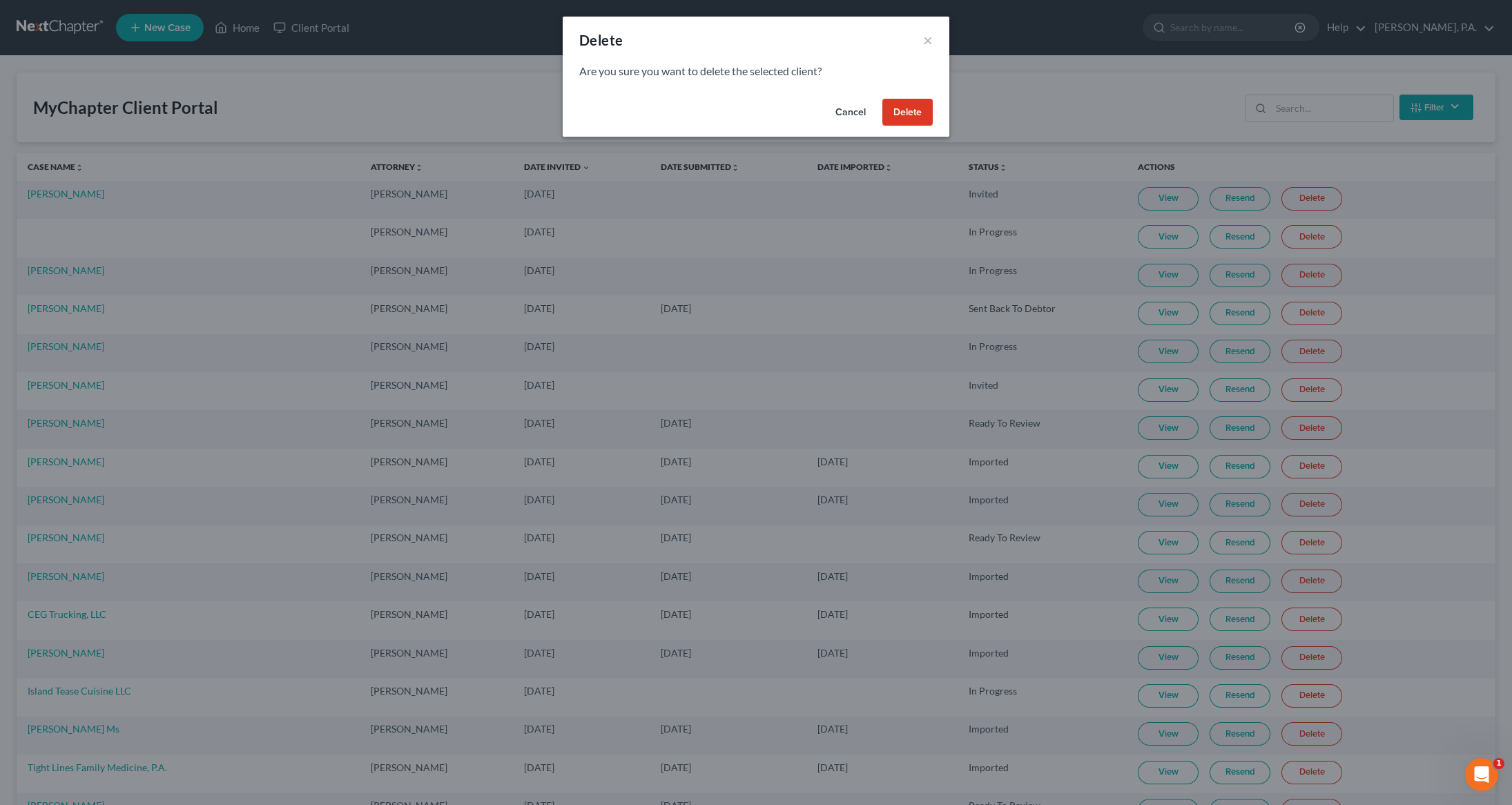
drag, startPoint x: 911, startPoint y: 110, endPoint x: 805, endPoint y: 111, distance: 106.0
click at [913, 110] on button "Delete" at bounding box center [907, 112] width 50 height 28
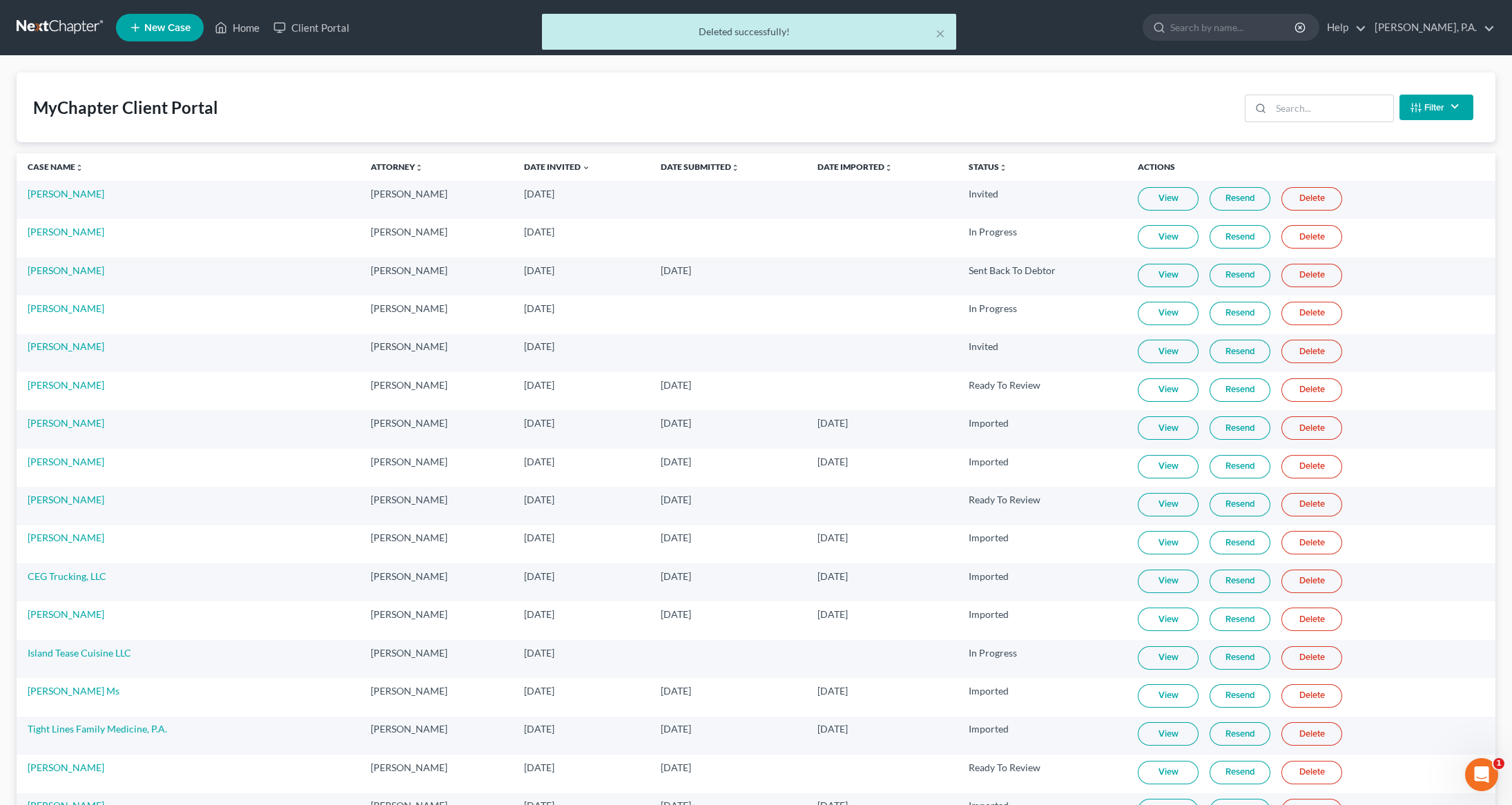
click at [159, 31] on div "× Deleted successfully!" at bounding box center [749, 35] width 1512 height 42
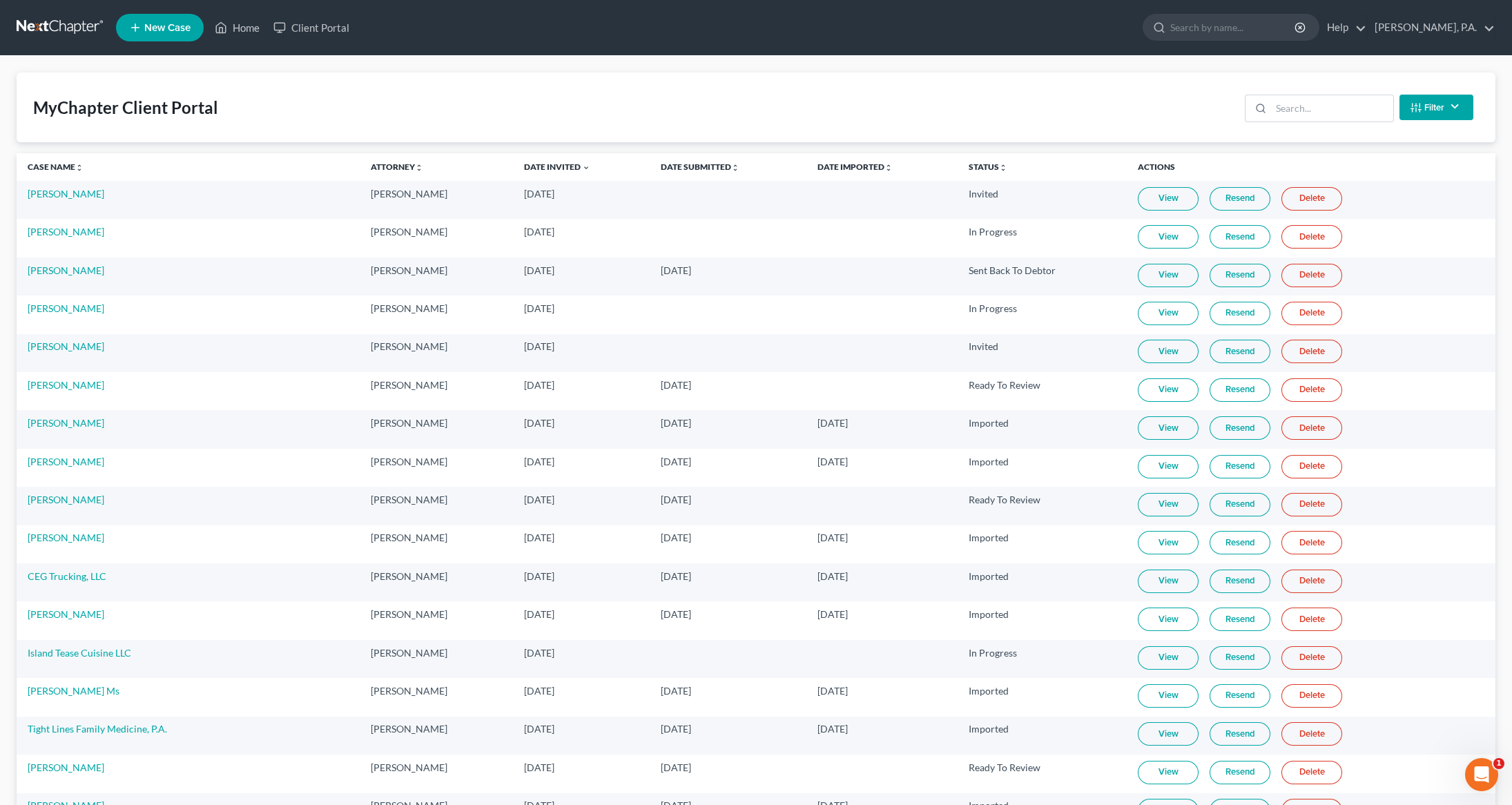
click at [149, 23] on span "New Case" at bounding box center [167, 28] width 46 height 10
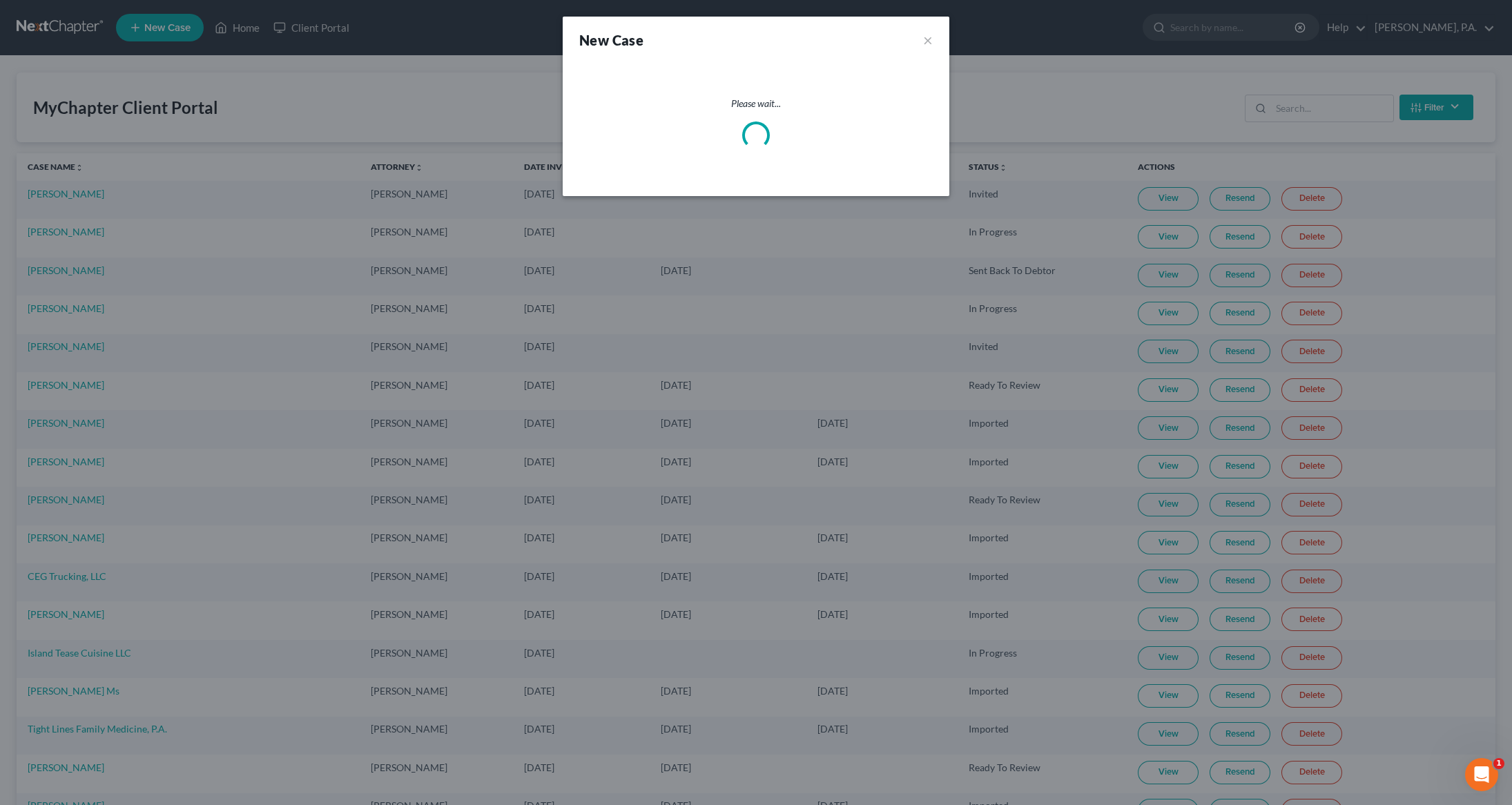
select select "57"
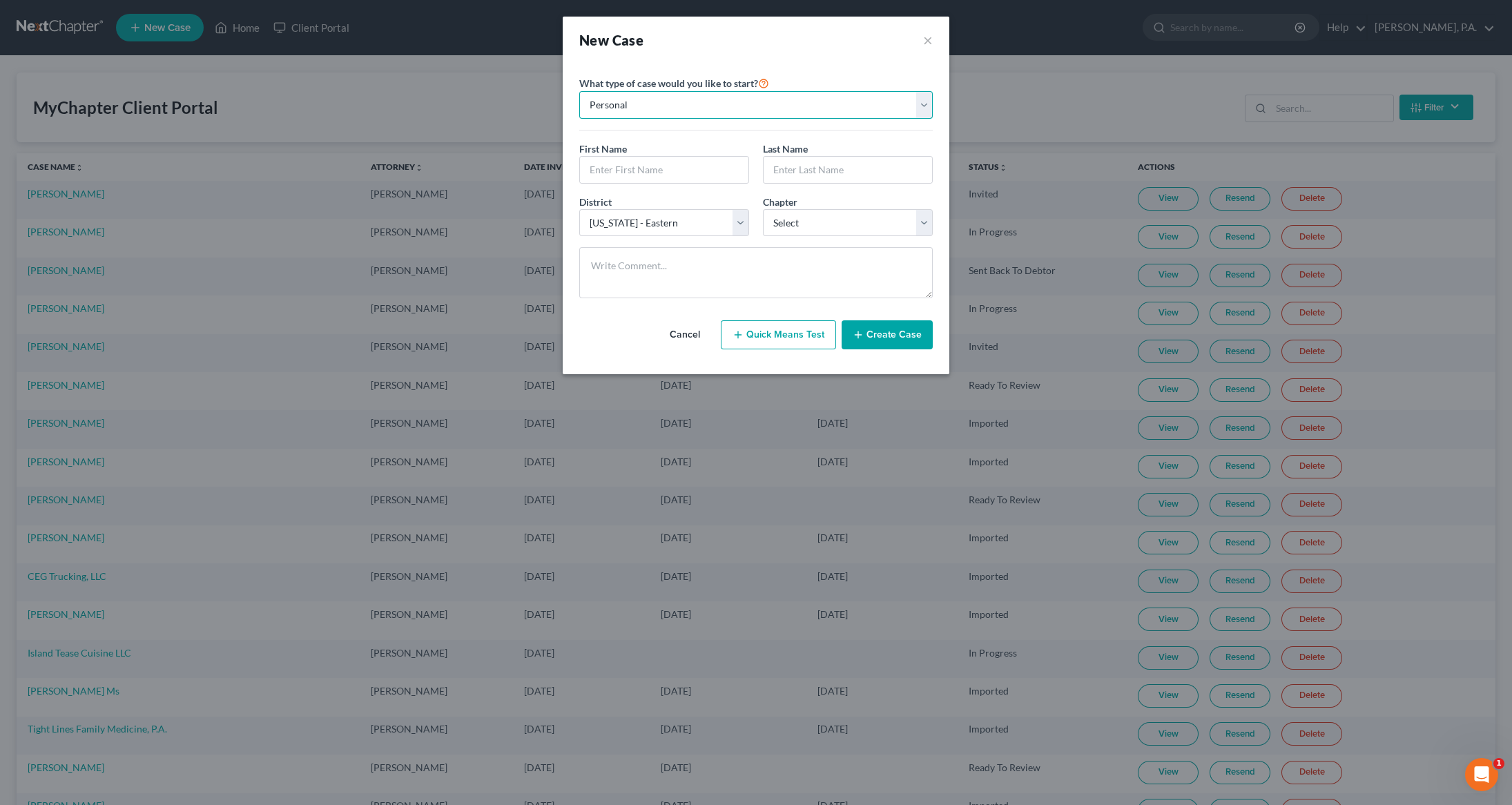
click at [926, 102] on select "Personal Business" at bounding box center [756, 104] width 353 height 28
select select "1"
click at [579, 91] on select "Personal Business" at bounding box center [756, 104] width 353 height 28
drag, startPoint x: 711, startPoint y: 173, endPoint x: 718, endPoint y: 170, distance: 7.6
click at [713, 170] on input "text" at bounding box center [756, 170] width 352 height 26
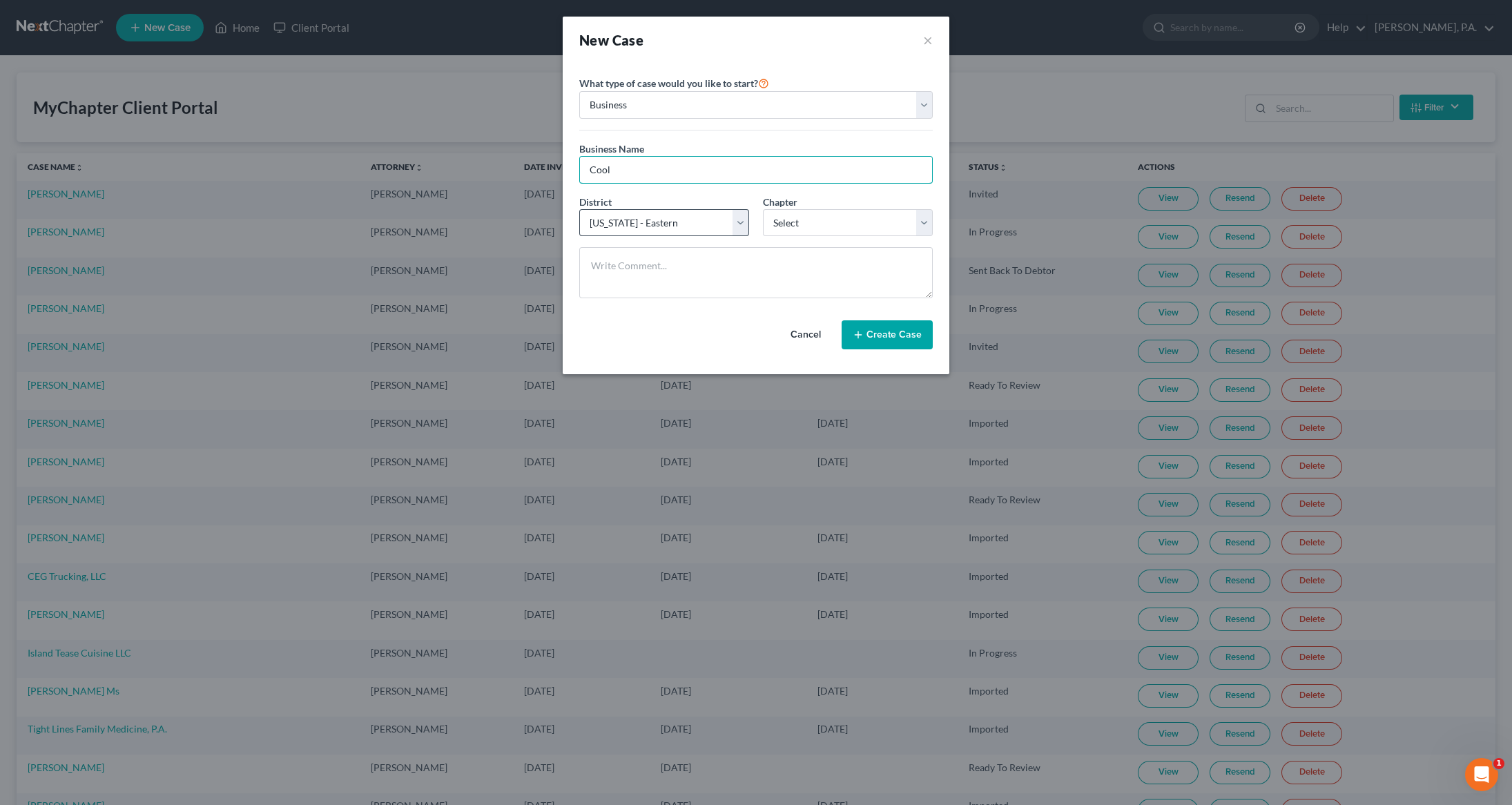
type input "Cool Air Hope Mills [GEOGRAPHIC_DATA]"
click at [929, 217] on select "Select 7 11 12" at bounding box center [847, 222] width 170 height 28
select select "0"
click at [762, 209] on select "Select 7 11 12" at bounding box center [847, 222] width 170 height 28
click at [894, 335] on button "Create Case" at bounding box center [886, 335] width 91 height 29
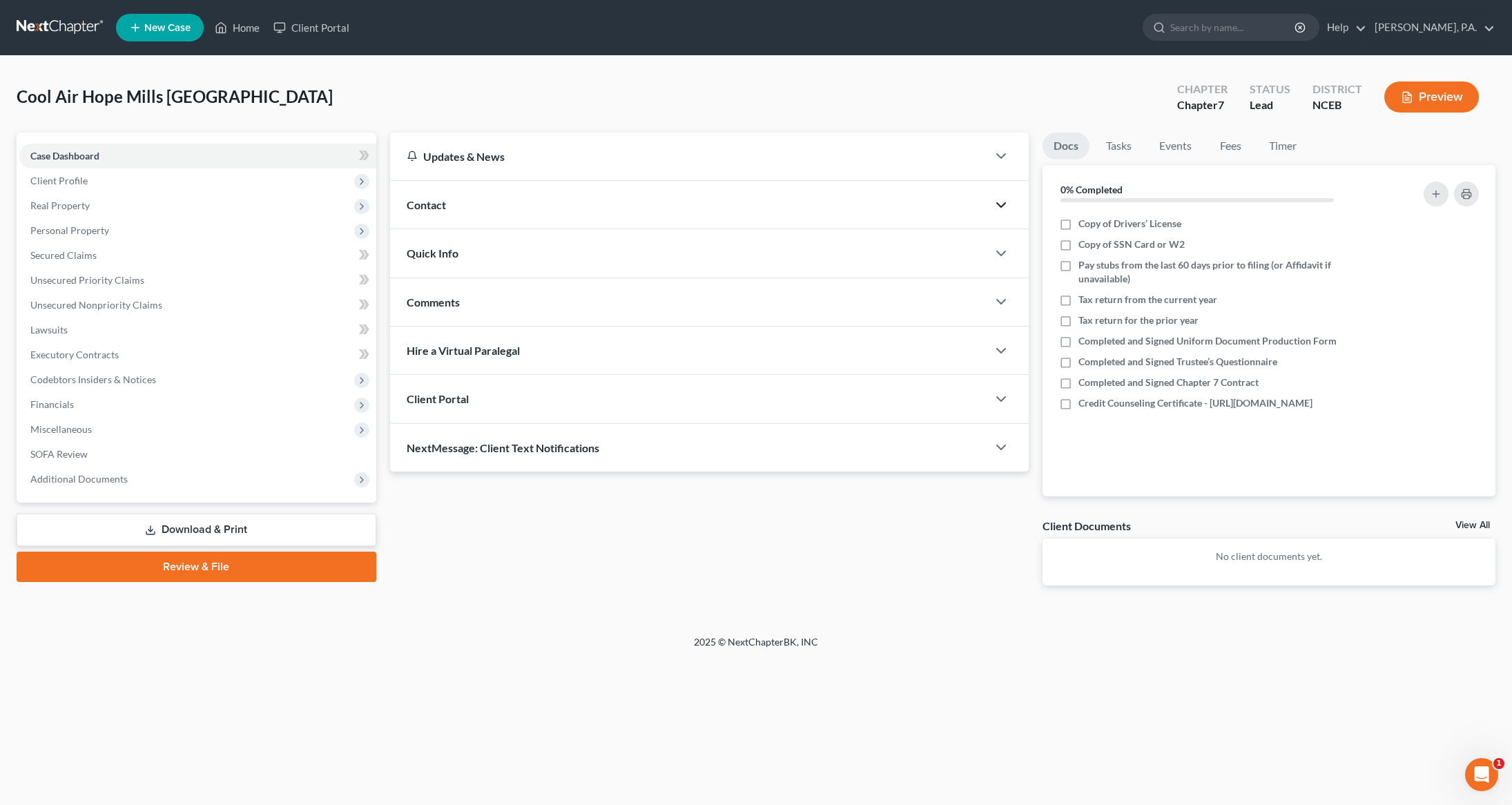
click at [1001, 199] on icon "button" at bounding box center [1001, 205] width 17 height 17
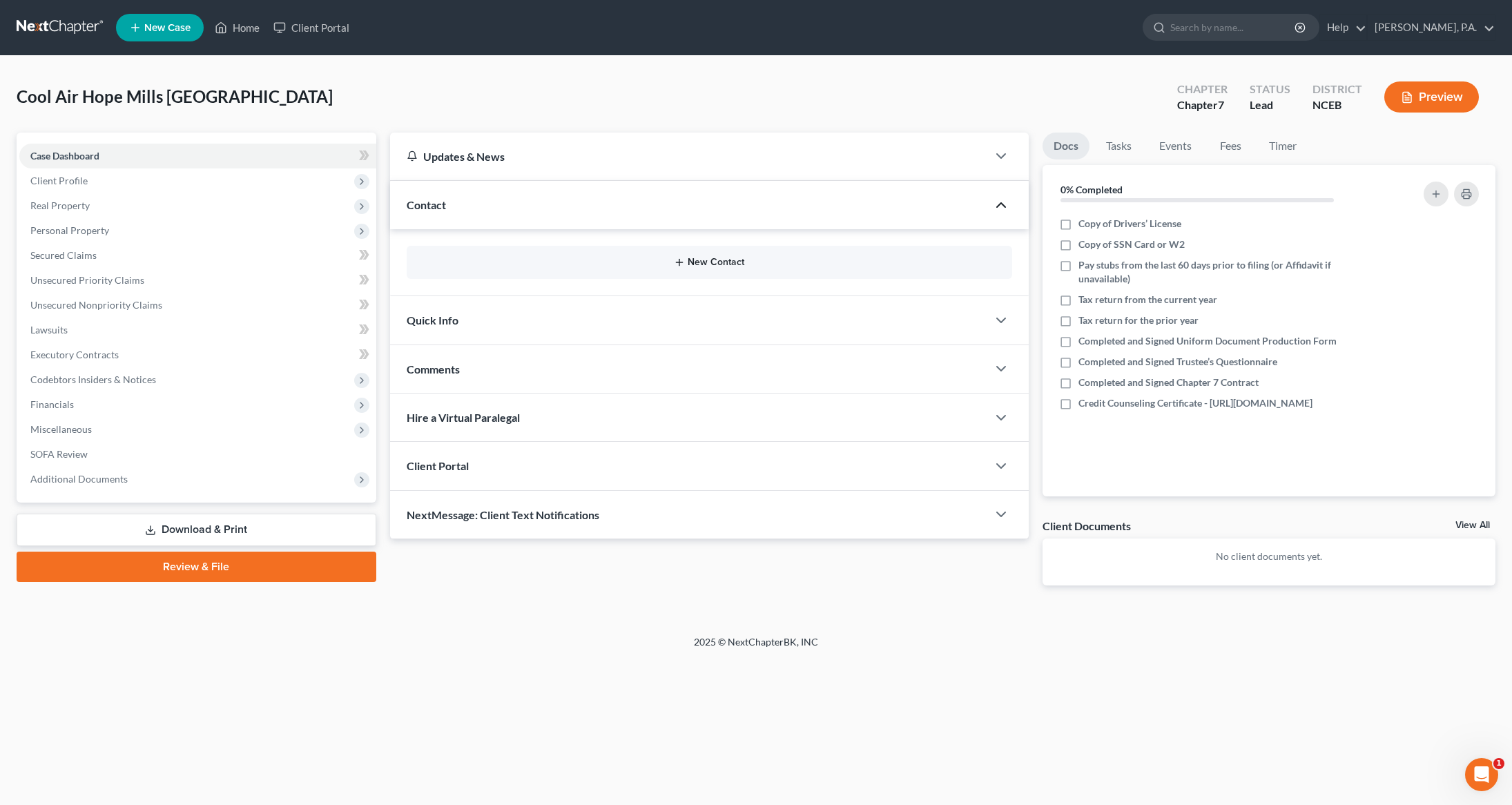
click at [758, 258] on button "New Contact" at bounding box center [710, 262] width 584 height 11
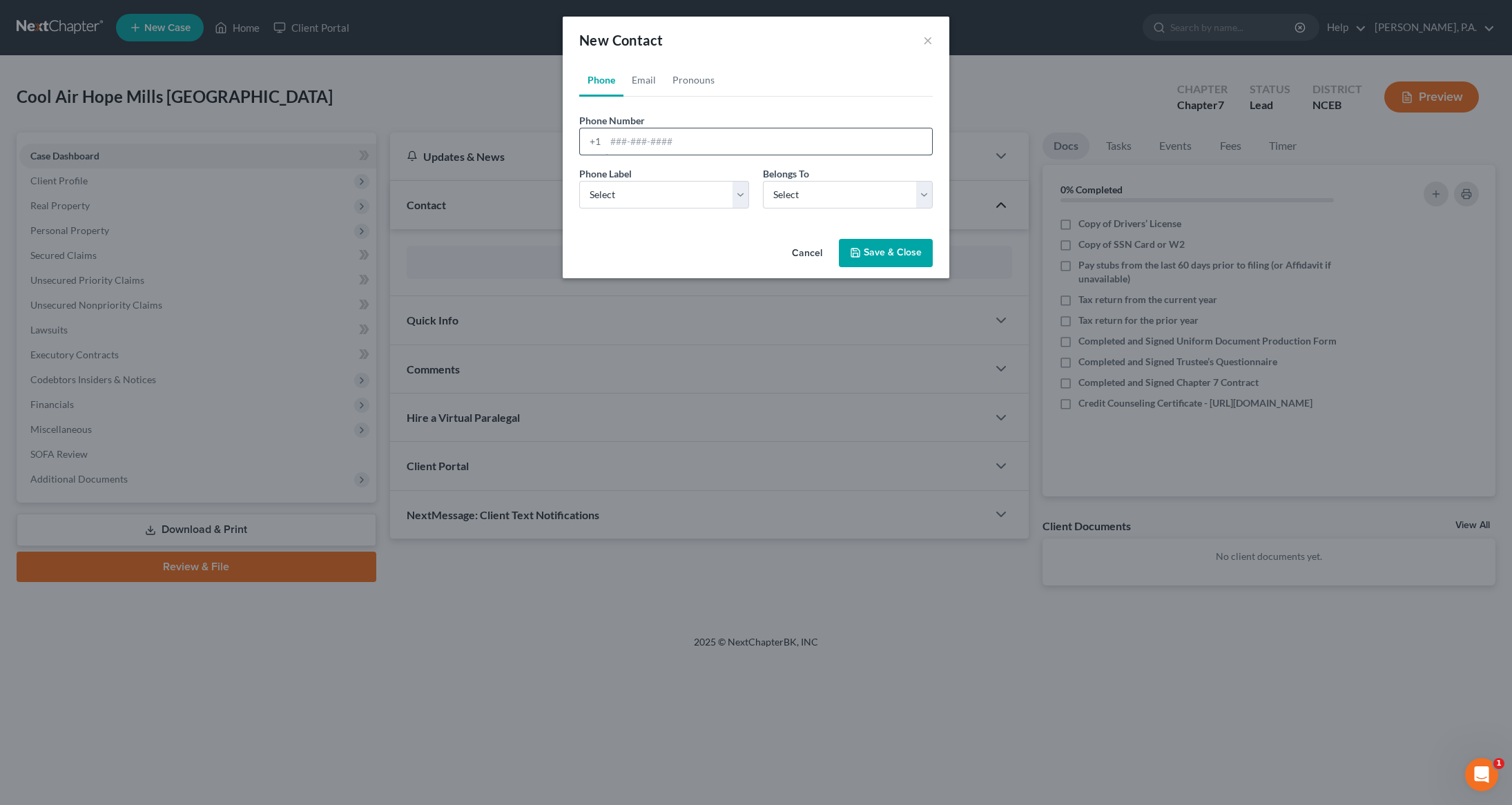
click at [667, 138] on input "tel" at bounding box center [768, 141] width 327 height 26
type input "9103227816"
click at [746, 202] on select "Select Mobile Home Work Other" at bounding box center [664, 194] width 170 height 28
select select "2"
click at [579, 181] on select "Select Mobile Home Work Other" at bounding box center [664, 194] width 170 height 28
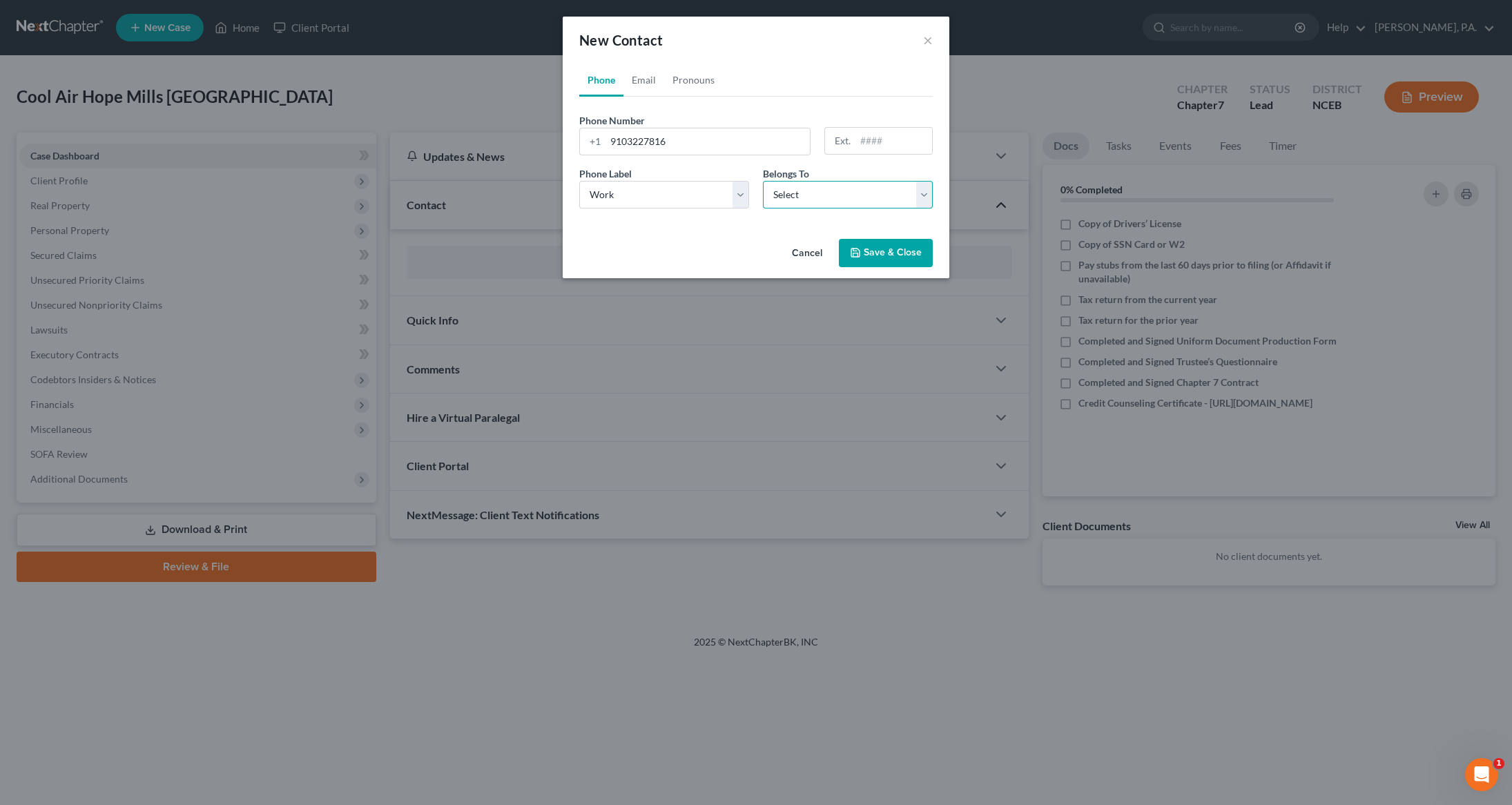
click at [923, 192] on select "Select Client Other" at bounding box center [847, 194] width 170 height 28
select select "0"
click at [762, 181] on select "Select Client Other" at bounding box center [847, 194] width 170 height 28
click at [643, 84] on link "Email" at bounding box center [644, 80] width 41 height 33
click at [636, 142] on input "email" at bounding box center [768, 141] width 327 height 26
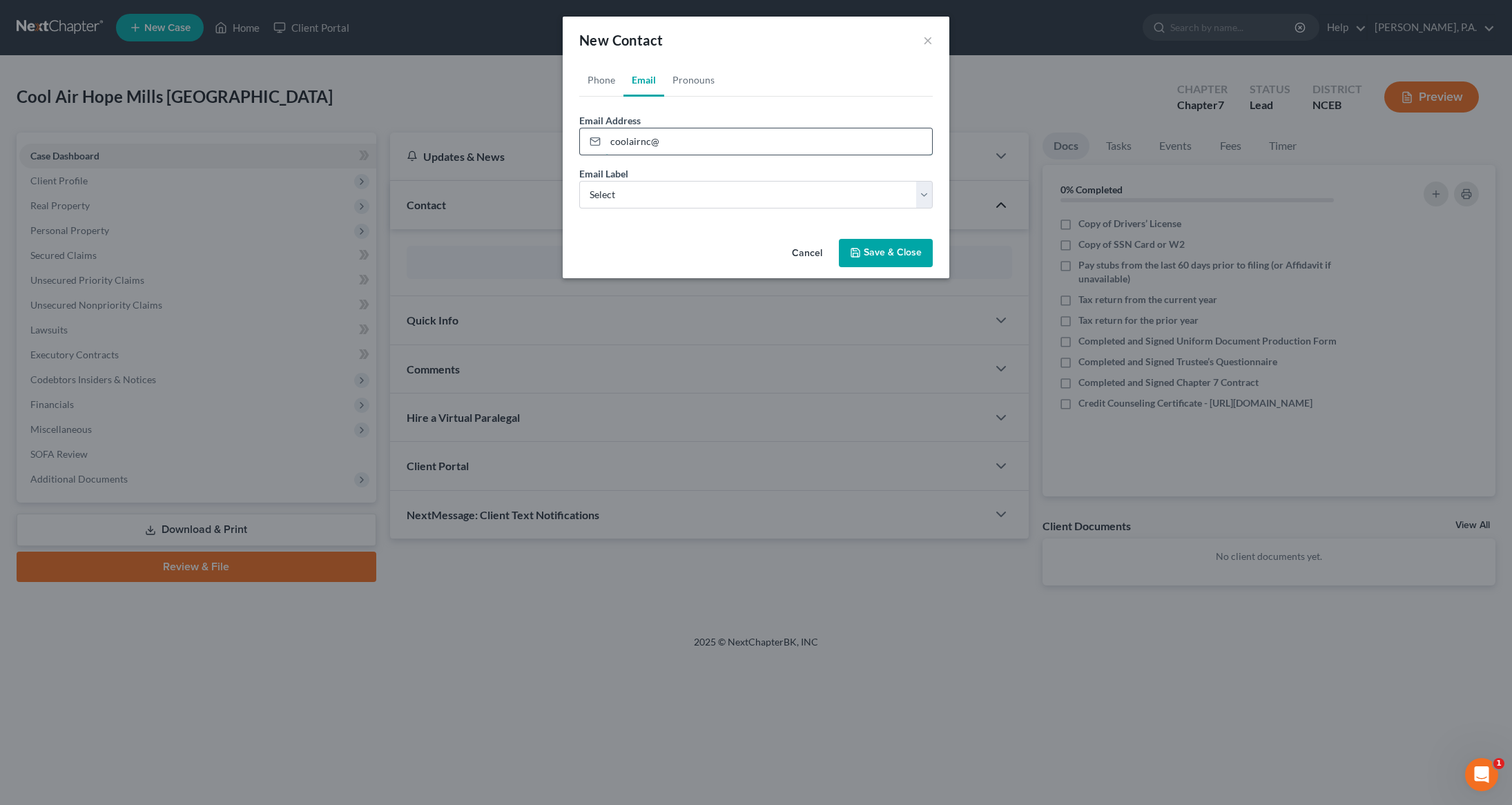
type input "Coolairnc@gmail.com"
click at [922, 198] on select "Select Home Work Other" at bounding box center [756, 194] width 353 height 28
select select "1"
click at [579, 181] on select "Select Home Work Other" at bounding box center [756, 194] width 353 height 28
click at [912, 253] on button "Save & Close" at bounding box center [885, 253] width 94 height 29
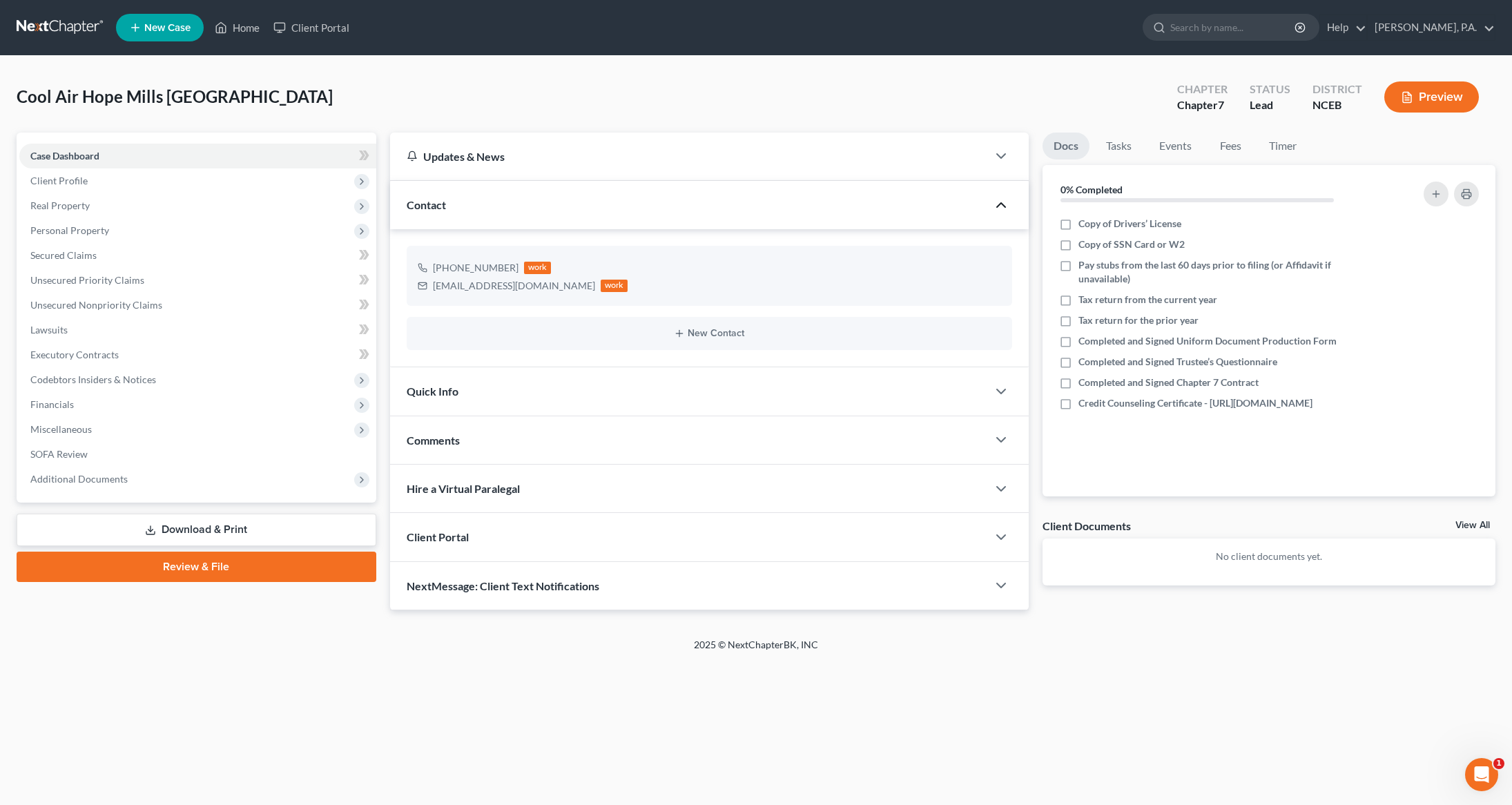
click at [467, 541] on span "Client Portal" at bounding box center [437, 536] width 62 height 13
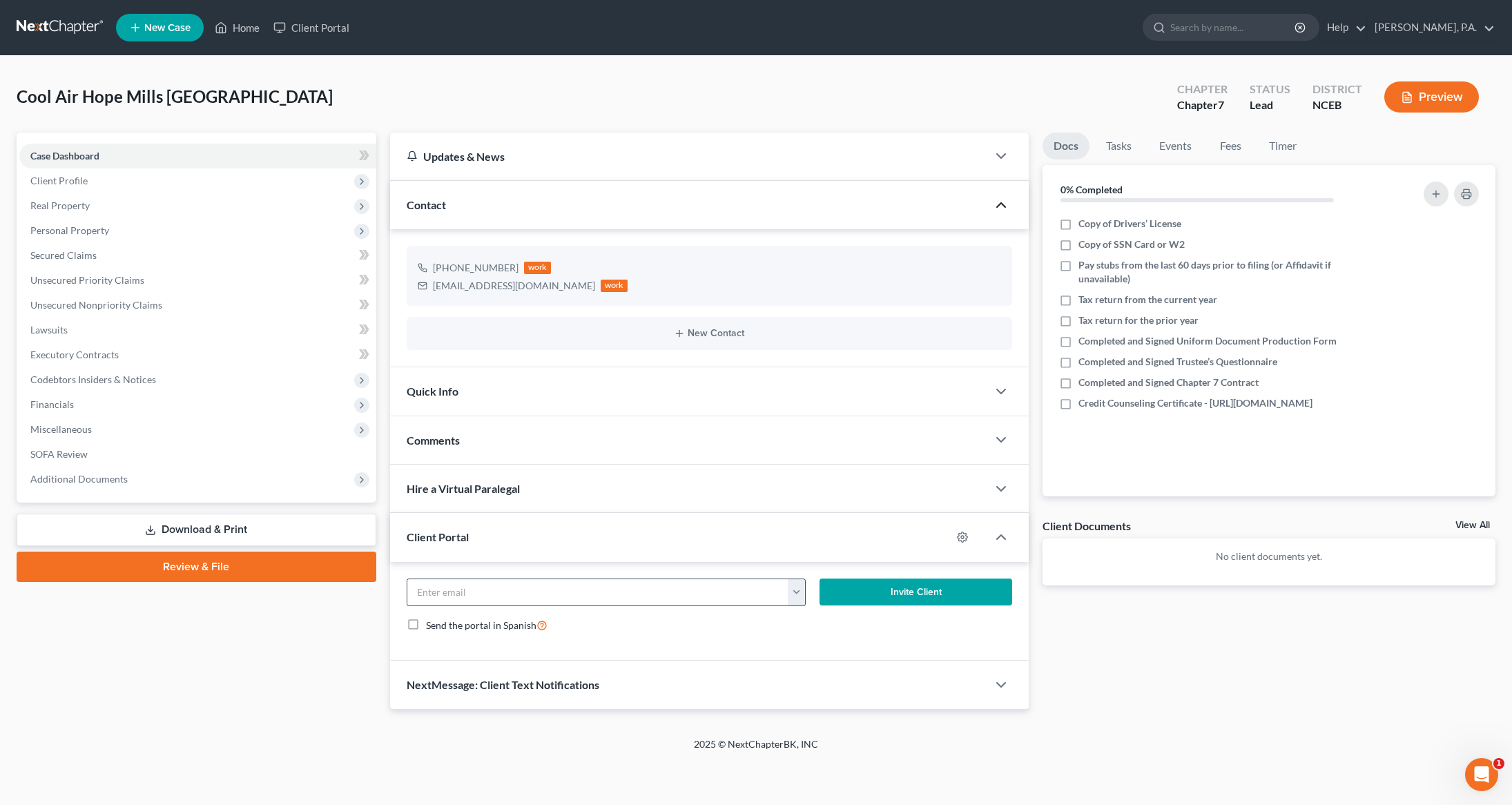
click at [803, 600] on button "button" at bounding box center [796, 592] width 17 height 26
click at [818, 616] on link "Coolairnc@gmail.com" at bounding box center [882, 623] width 188 height 24
type input "Coolairnc@gmail.com"
click at [933, 597] on button "Invite Client" at bounding box center [915, 592] width 193 height 28
